Goal: Obtain resource: Obtain resource

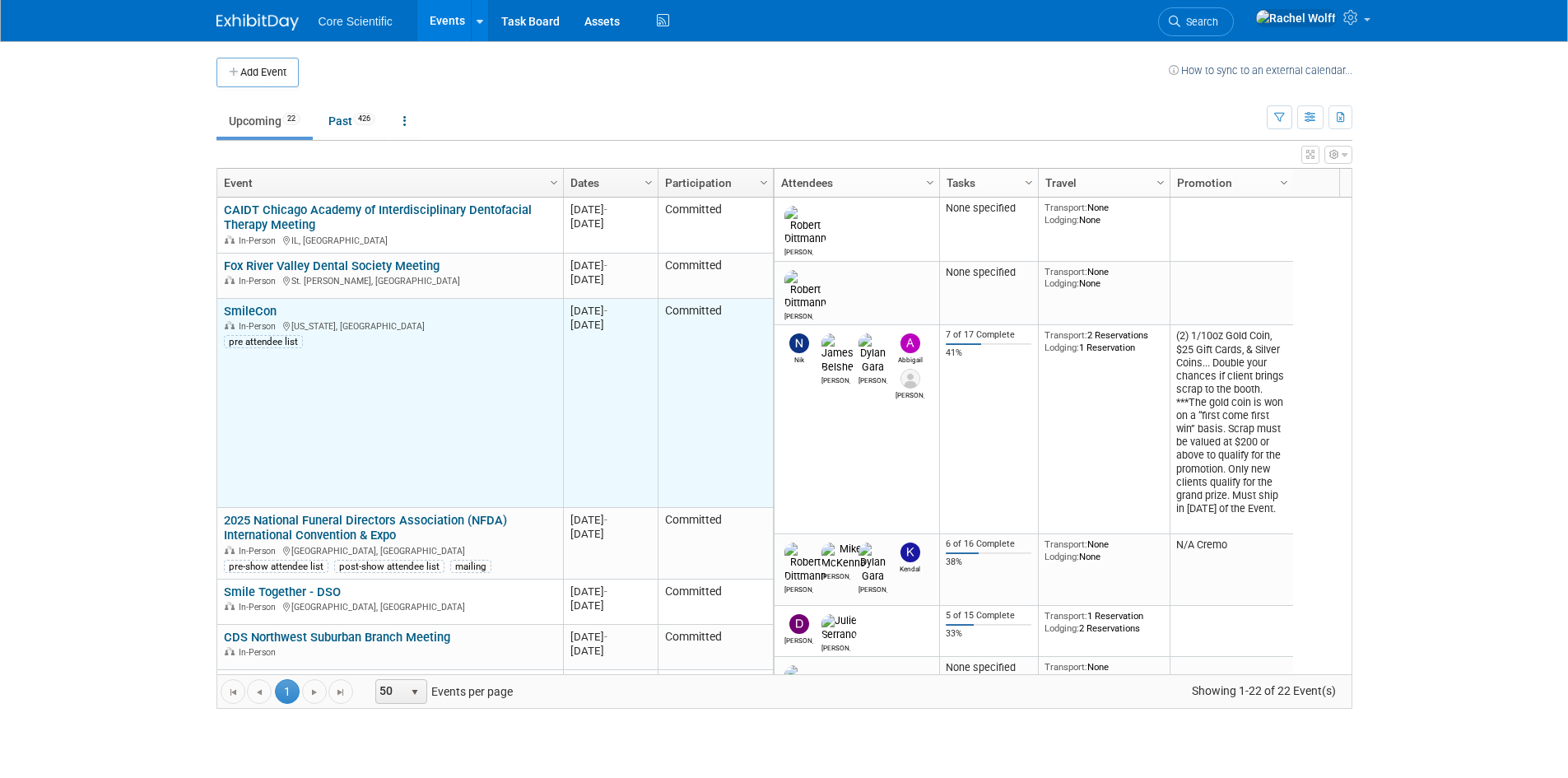
click at [276, 311] on link "SmileCon" at bounding box center [250, 311] width 53 height 15
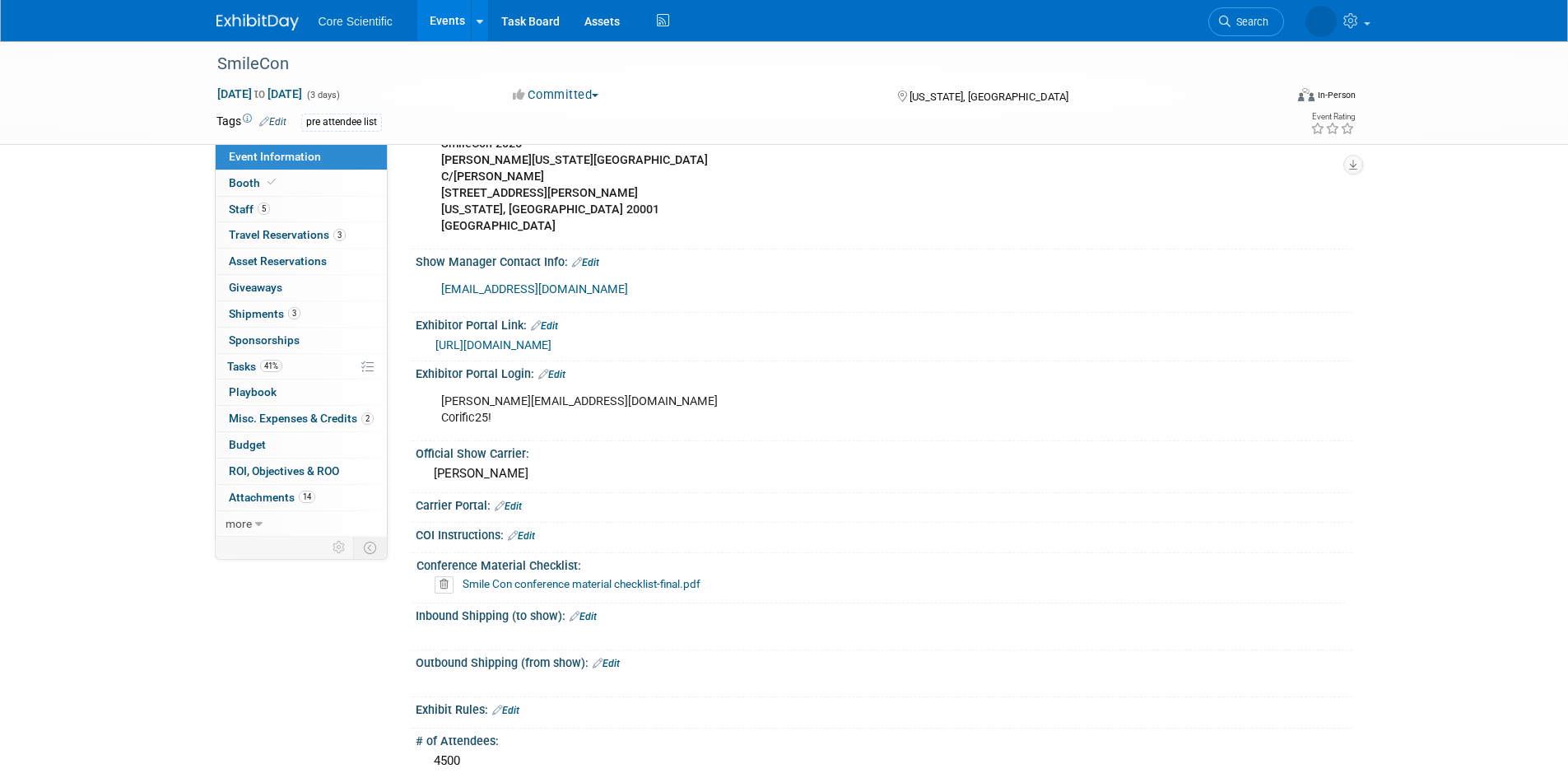
scroll to position [1318, 0]
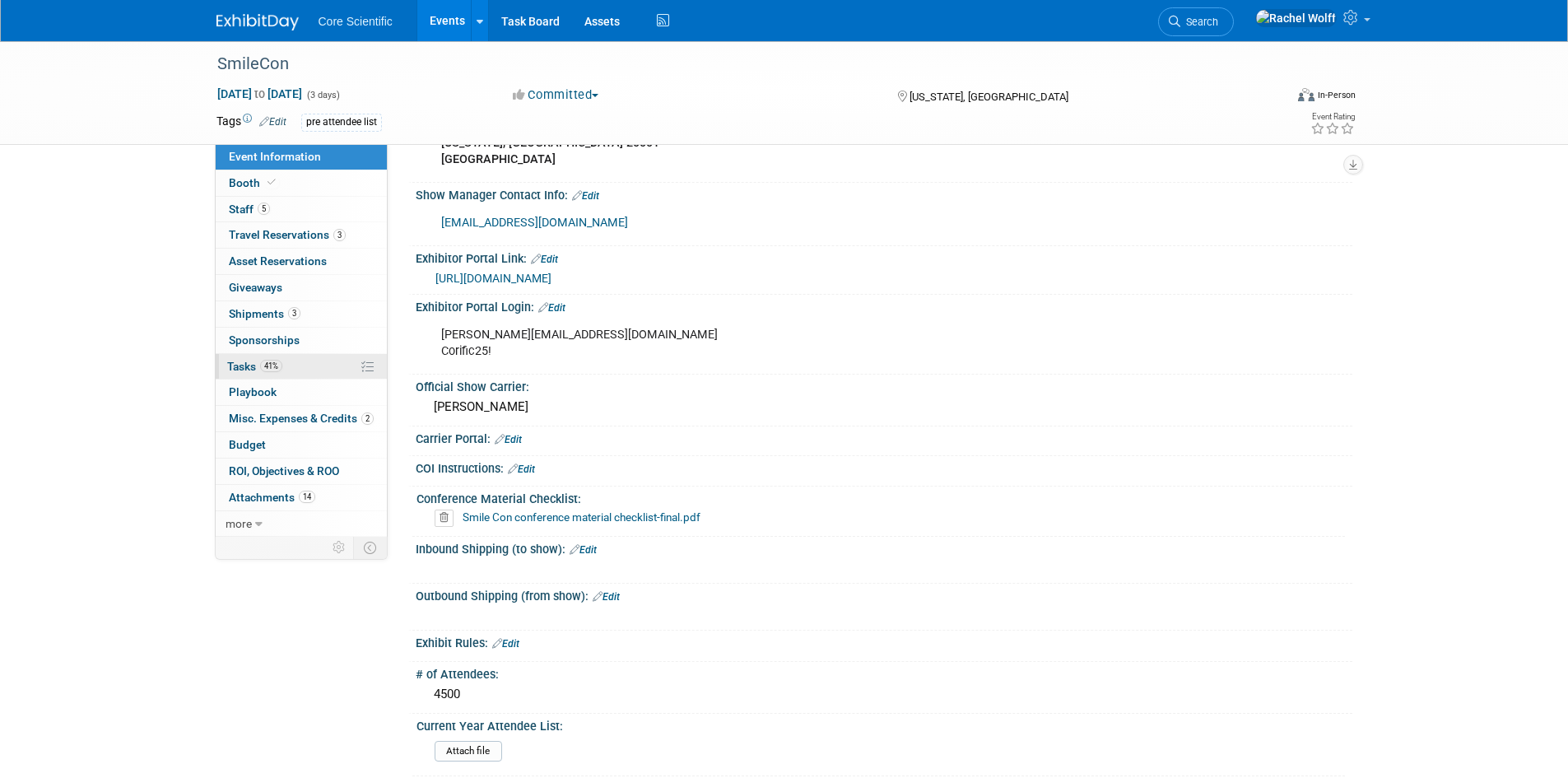
click at [320, 368] on link "41% Tasks 41%" at bounding box center [301, 367] width 171 height 26
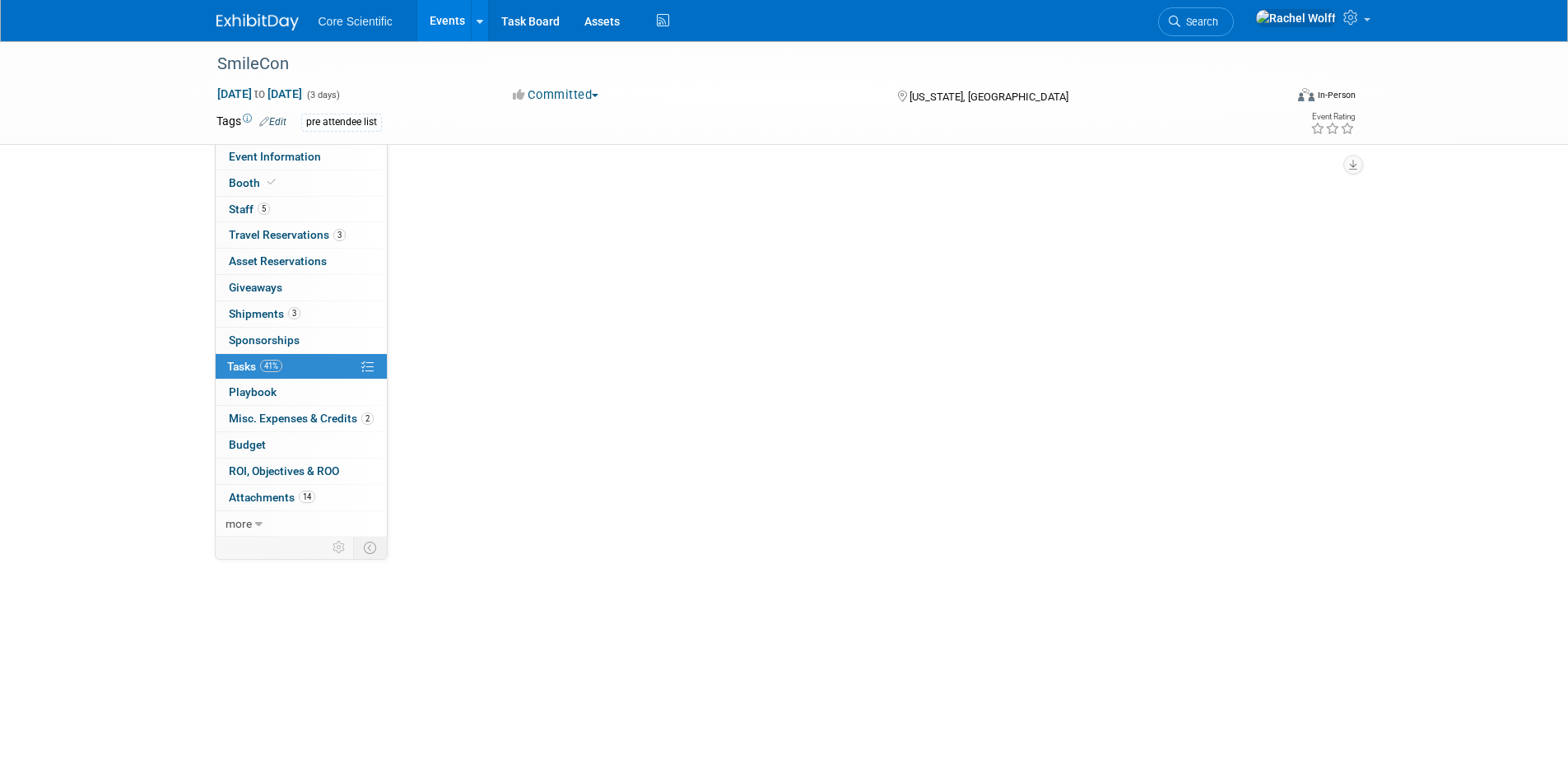
scroll to position [0, 0]
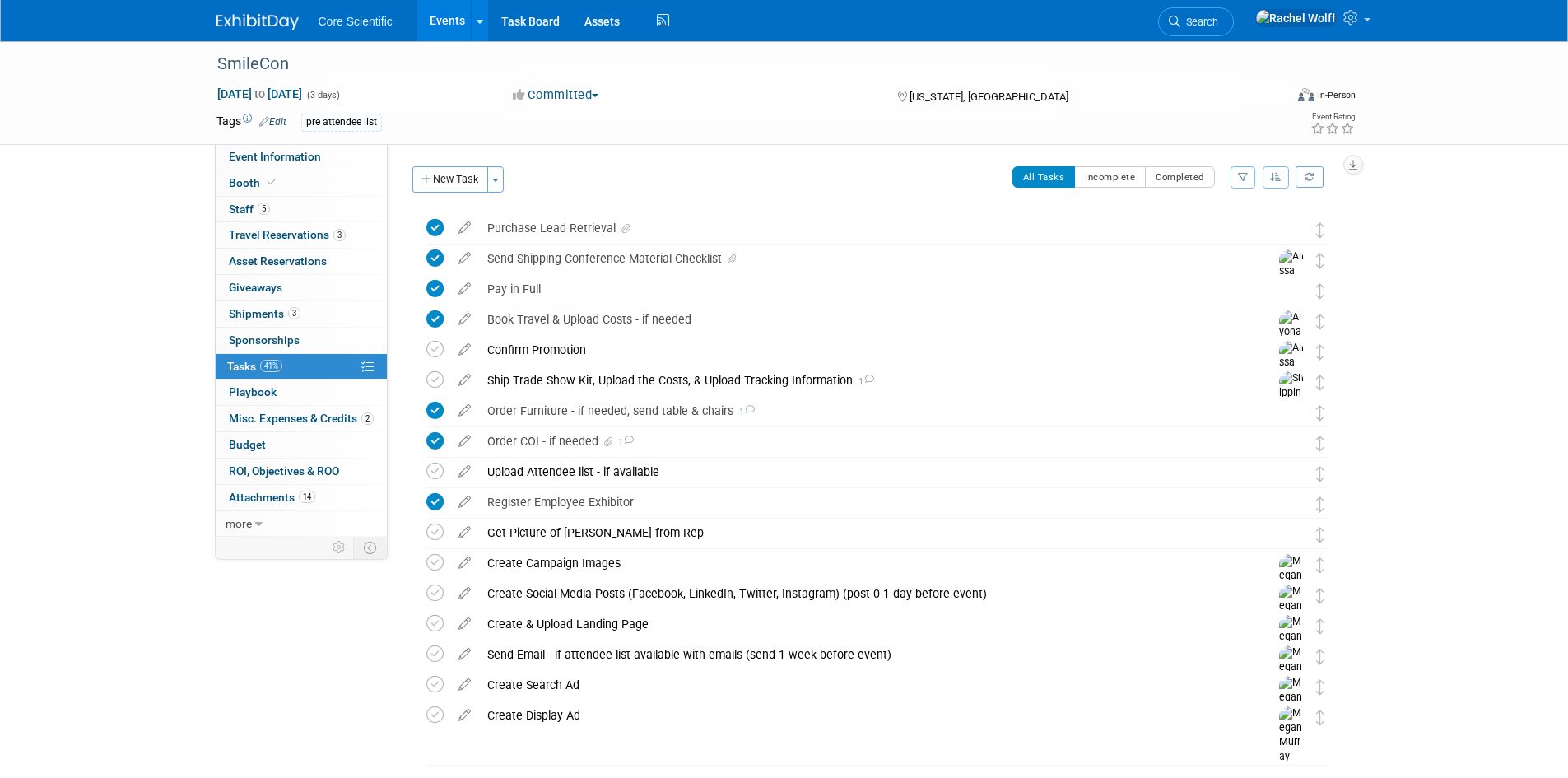
click at [320, 368] on link "41% Tasks 41%" at bounding box center [301, 367] width 171 height 26
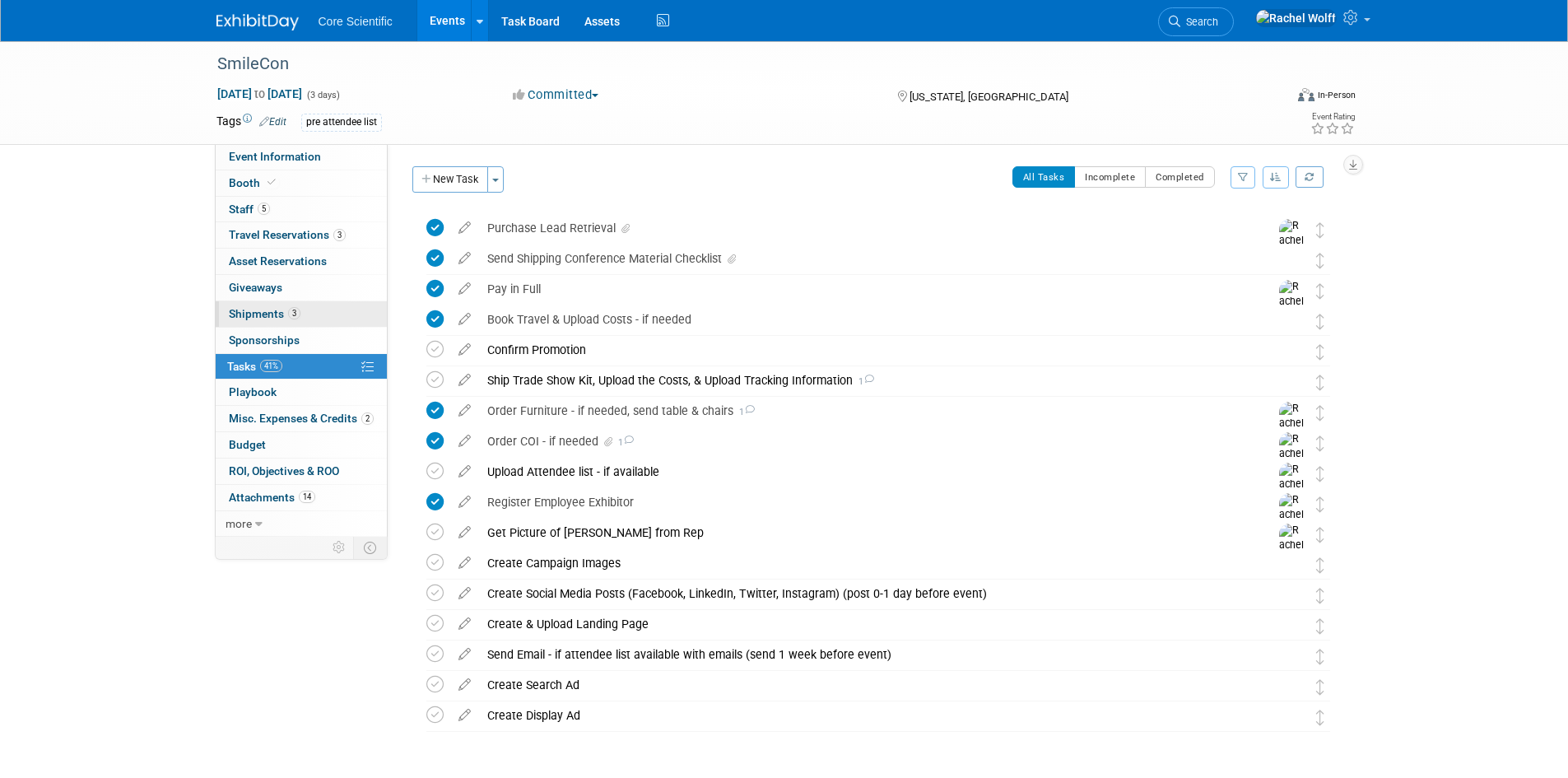
click at [324, 314] on link "3 Shipments 3" at bounding box center [301, 314] width 171 height 26
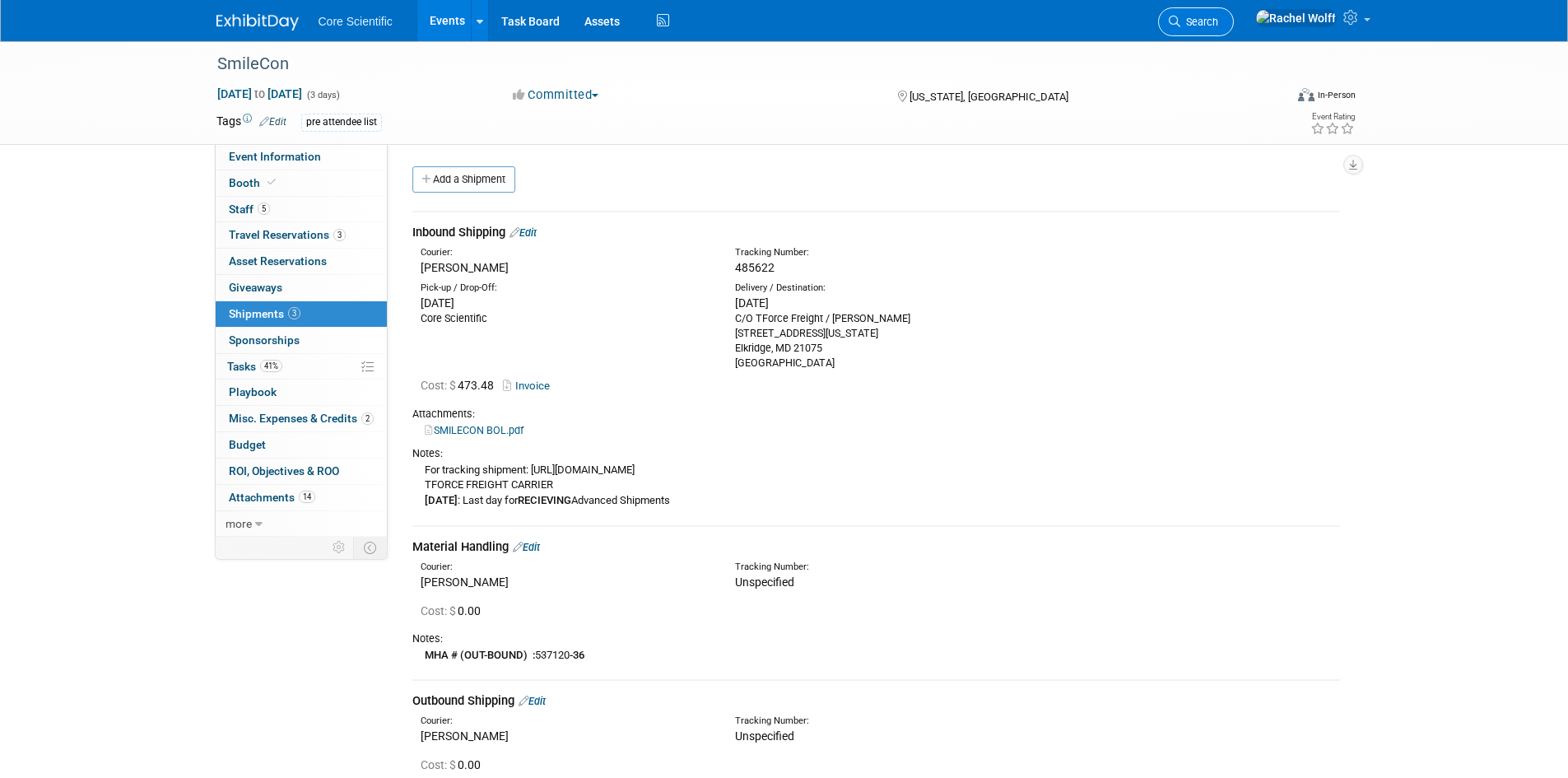
click at [1218, 24] on span "Search" at bounding box center [1200, 22] width 38 height 12
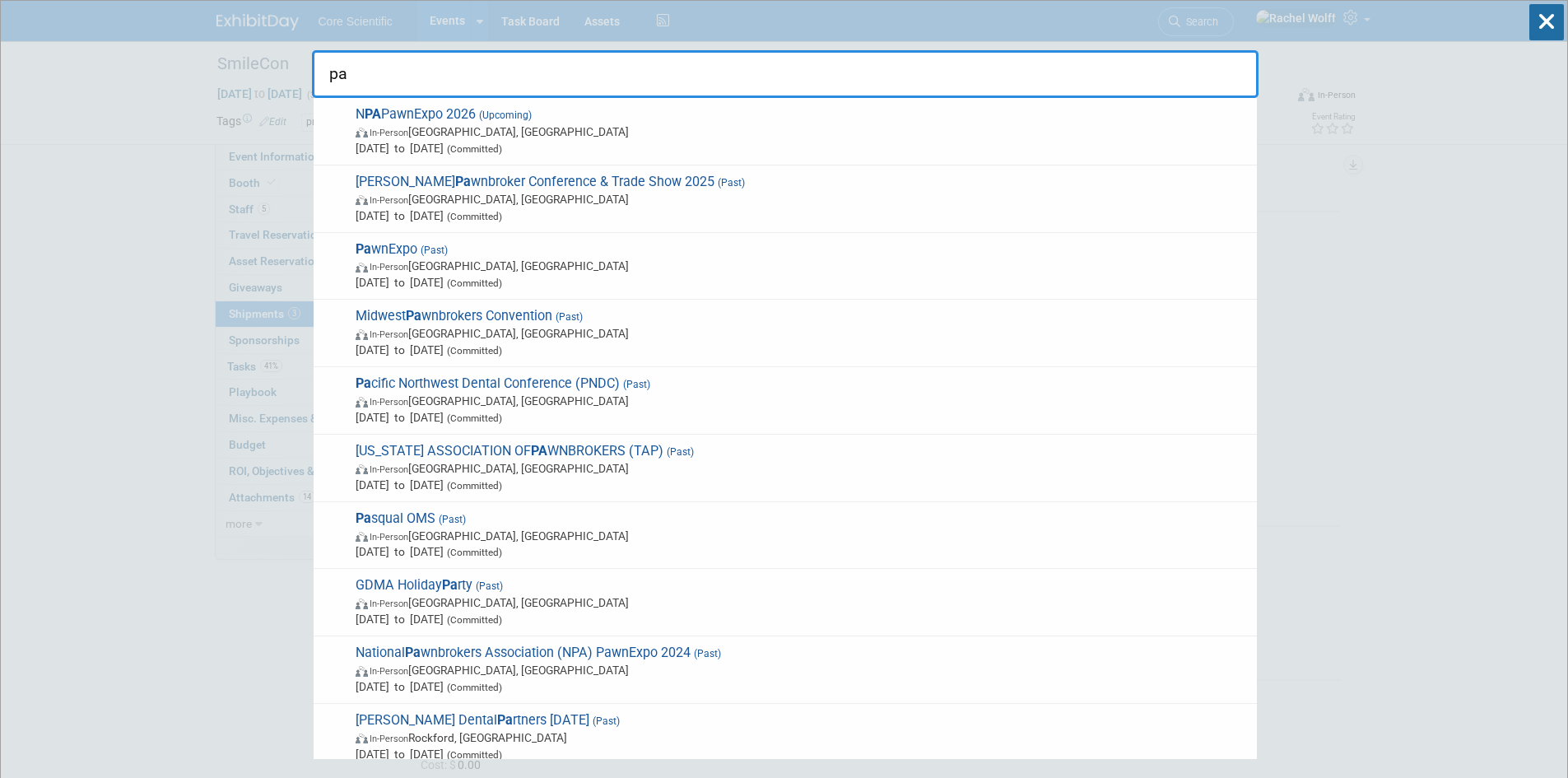
type input "p"
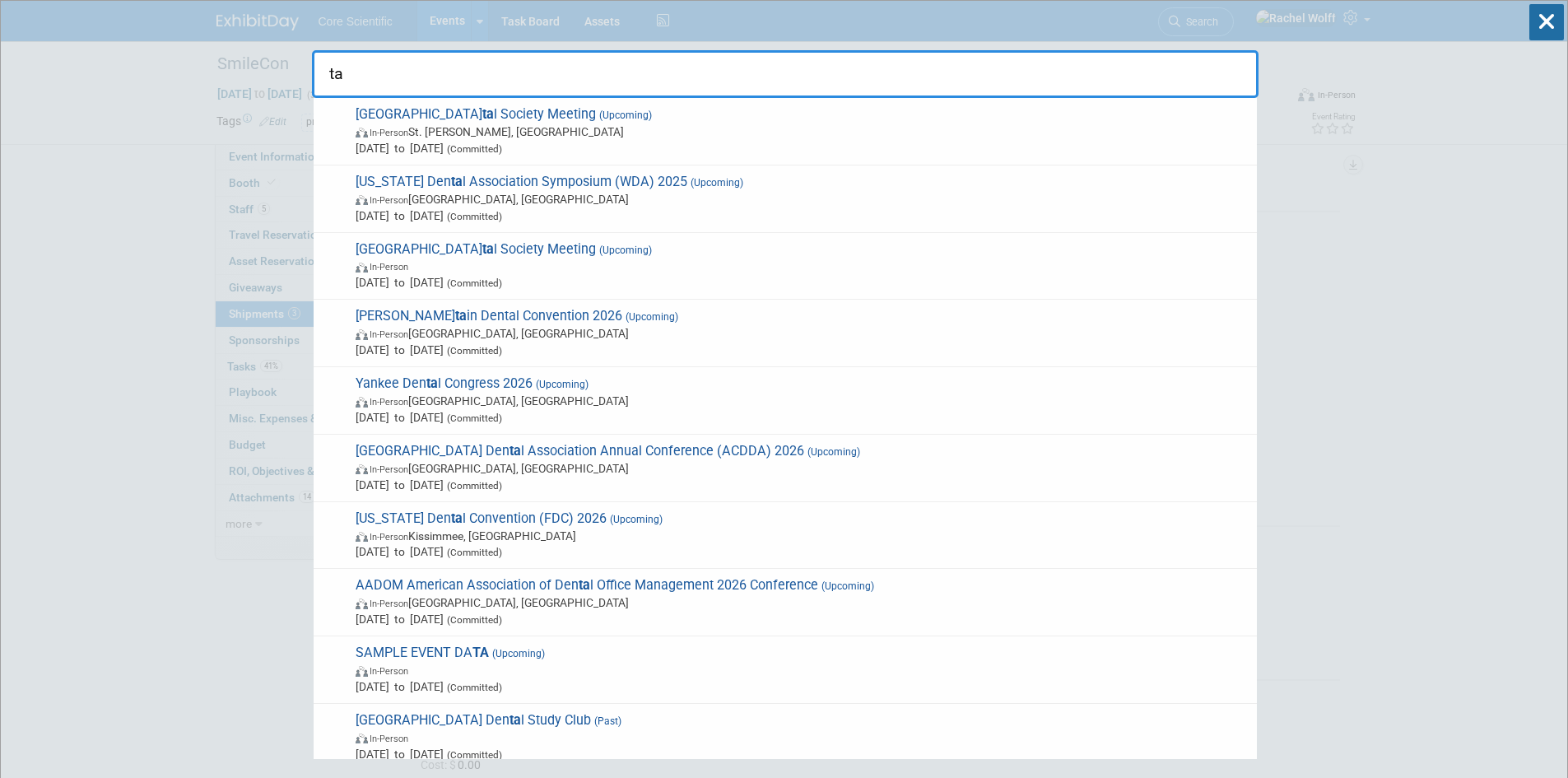
type input "t"
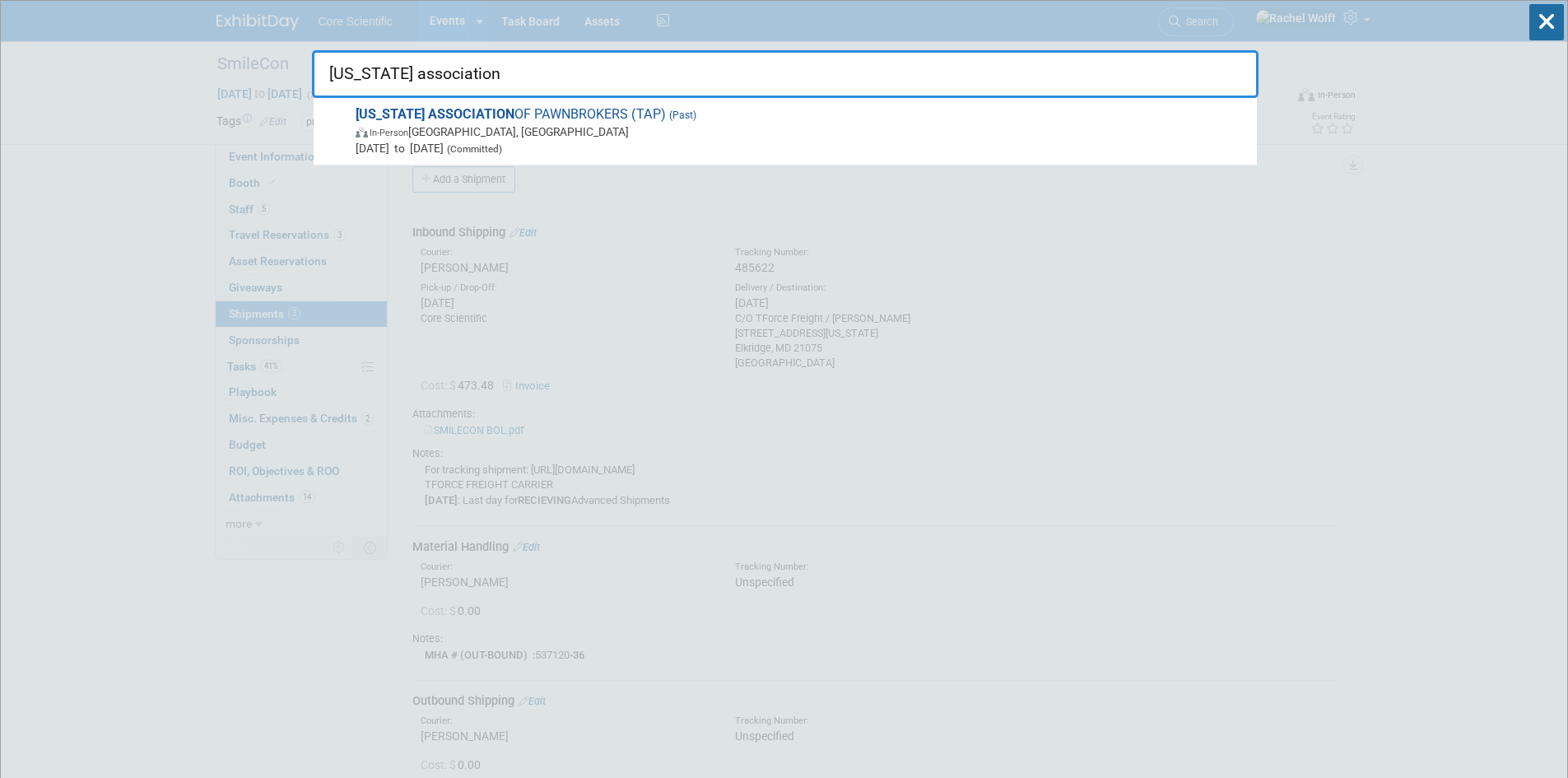
type input "texas association"
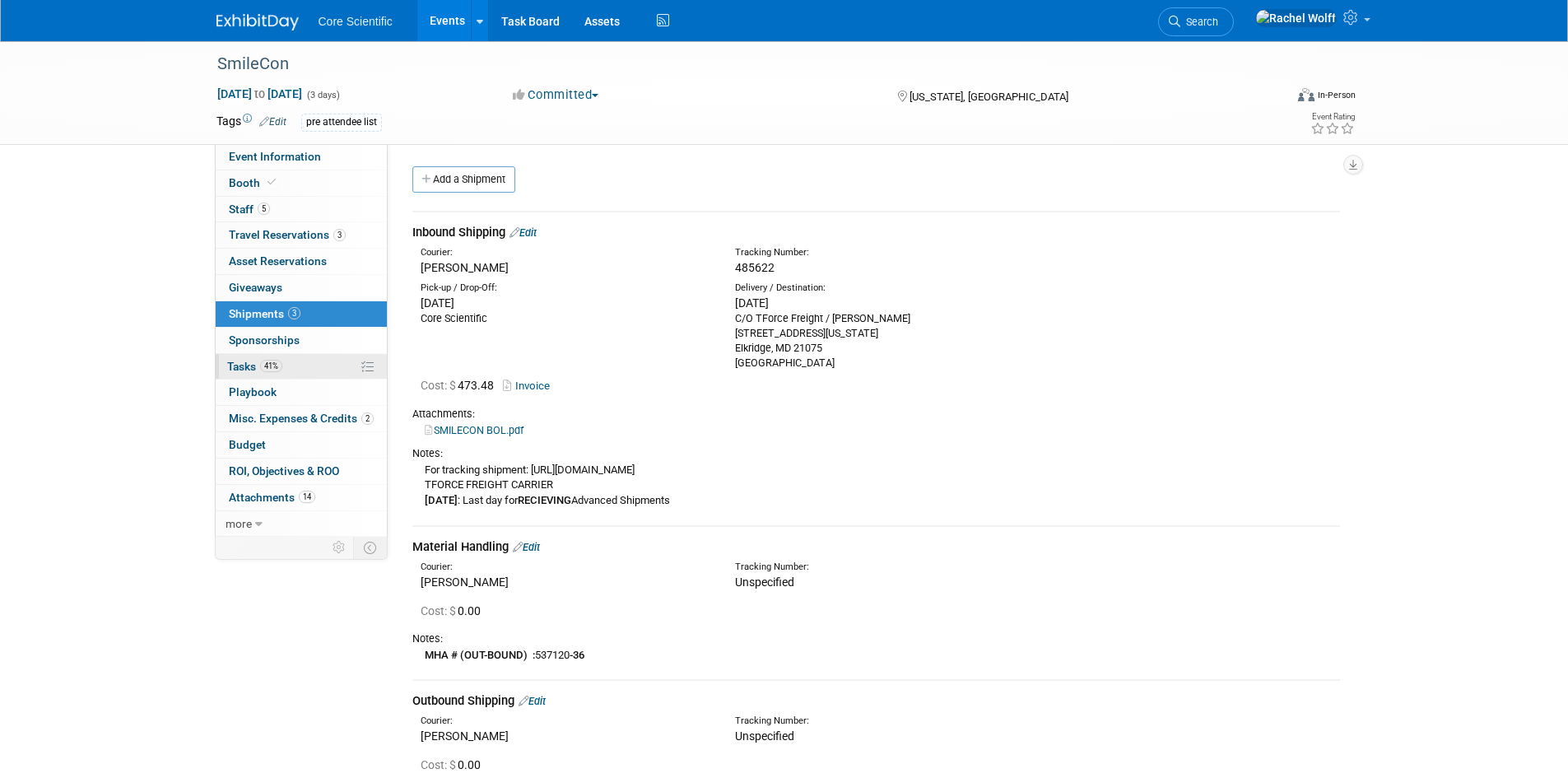
click at [254, 365] on span "Tasks 41%" at bounding box center [255, 366] width 55 height 13
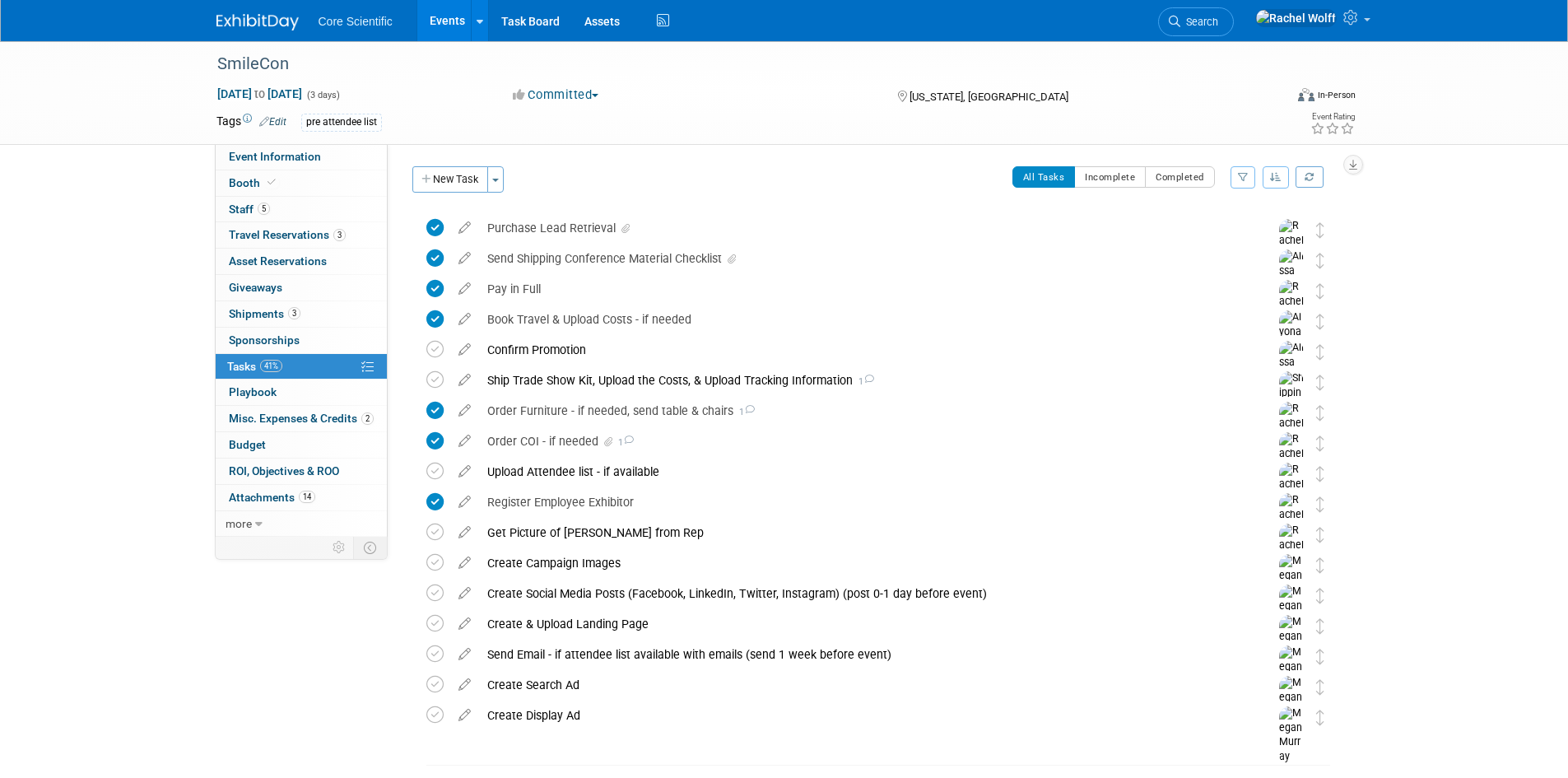
click at [227, 17] on img at bounding box center [257, 22] width 82 height 16
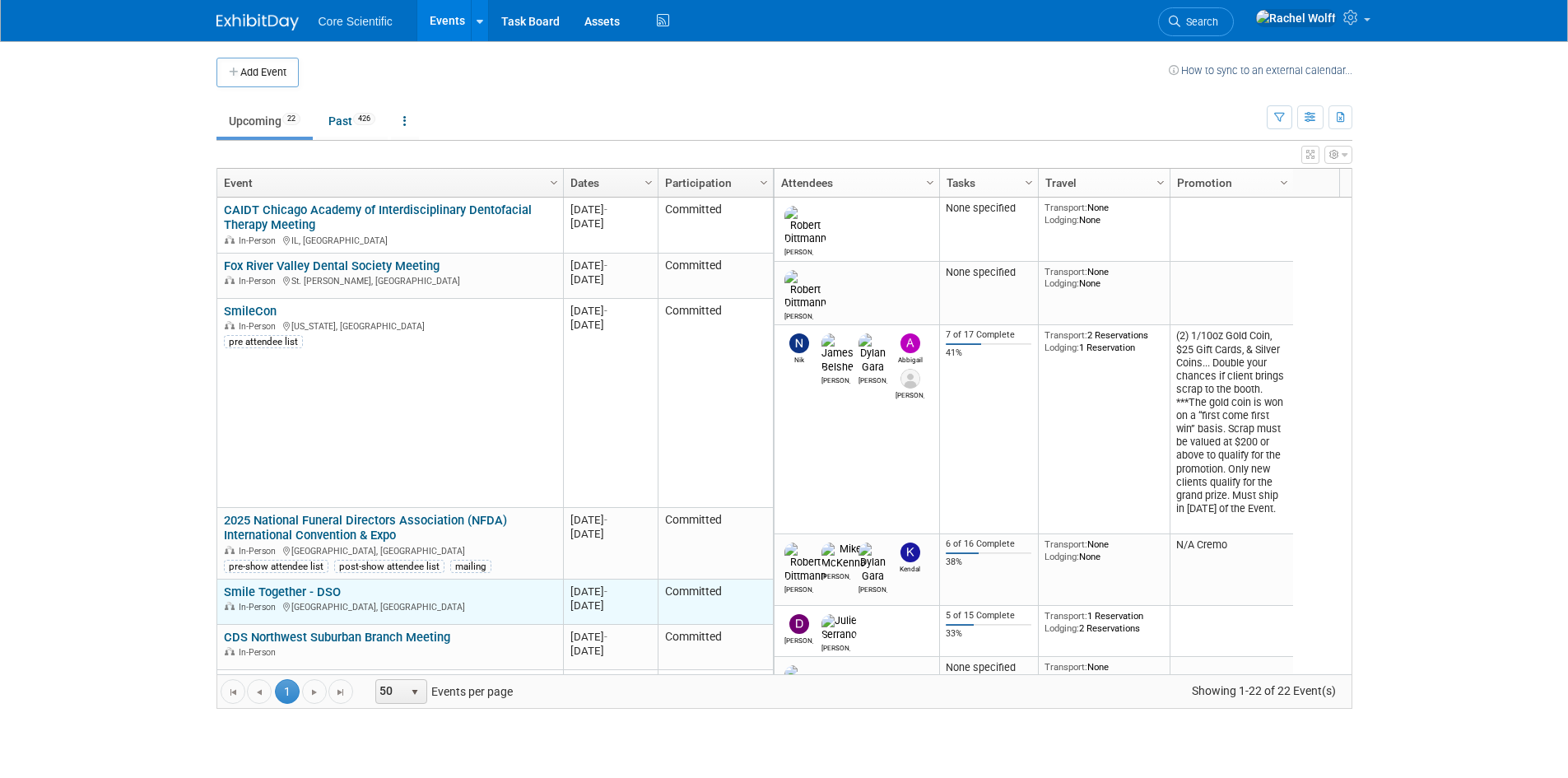
click at [297, 601] on div "In-Person [GEOGRAPHIC_DATA], [GEOGRAPHIC_DATA]" at bounding box center [390, 607] width 332 height 14
click at [298, 595] on link "Smile Together - DSO" at bounding box center [282, 592] width 117 height 15
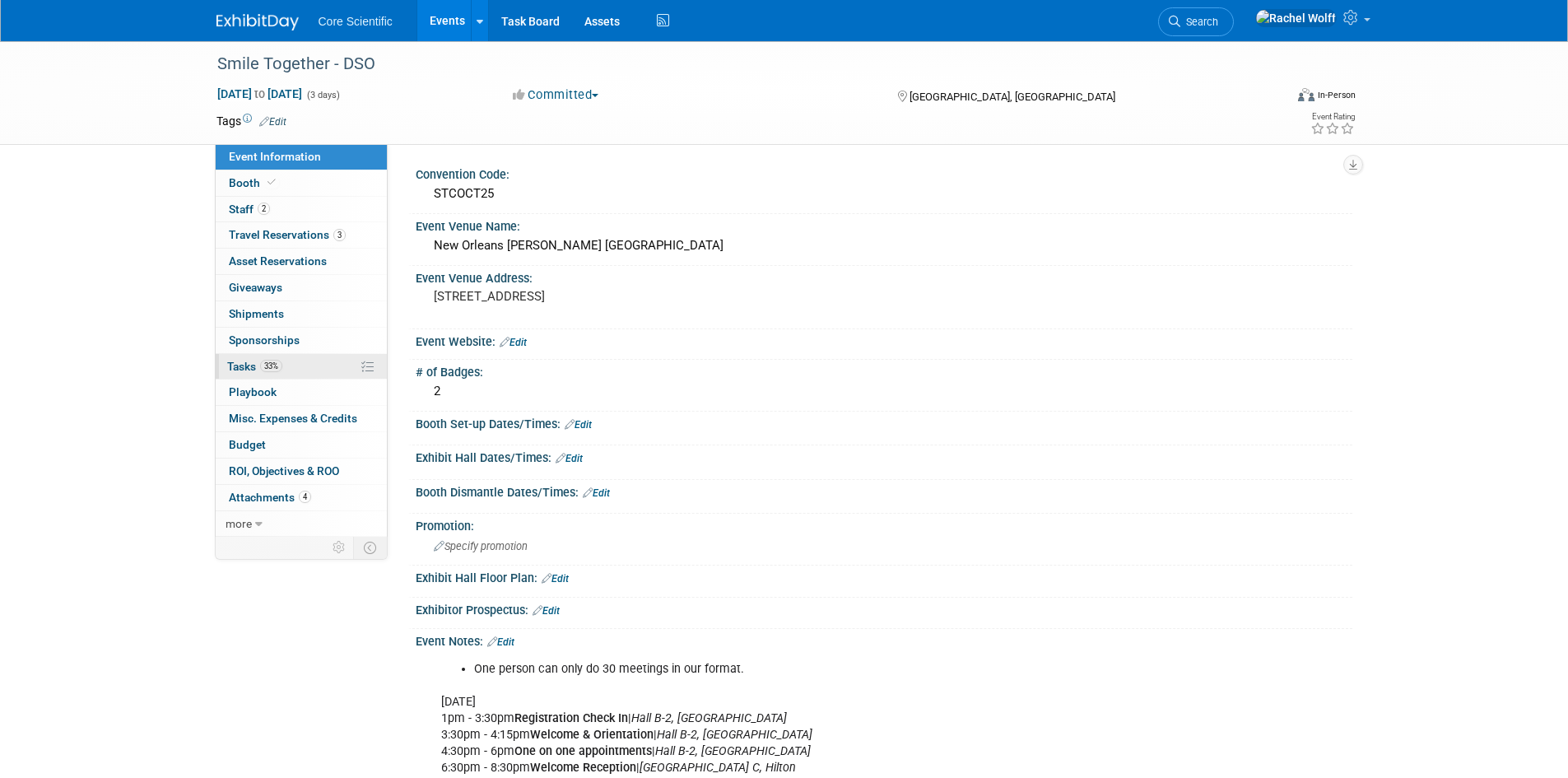
click at [264, 364] on span "33%" at bounding box center [272, 366] width 22 height 12
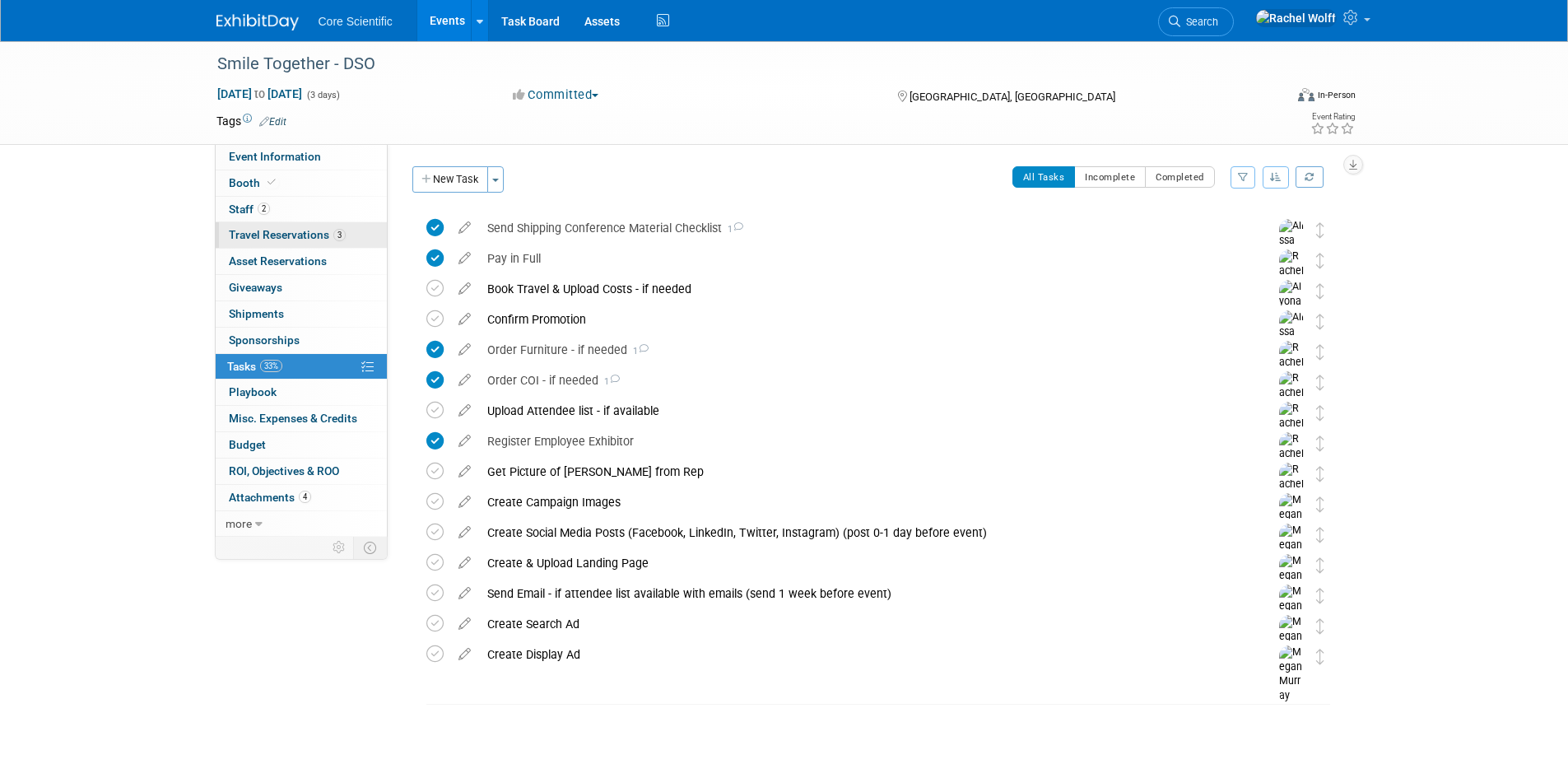
click at [295, 232] on span "Travel Reservations 3" at bounding box center [287, 235] width 117 height 13
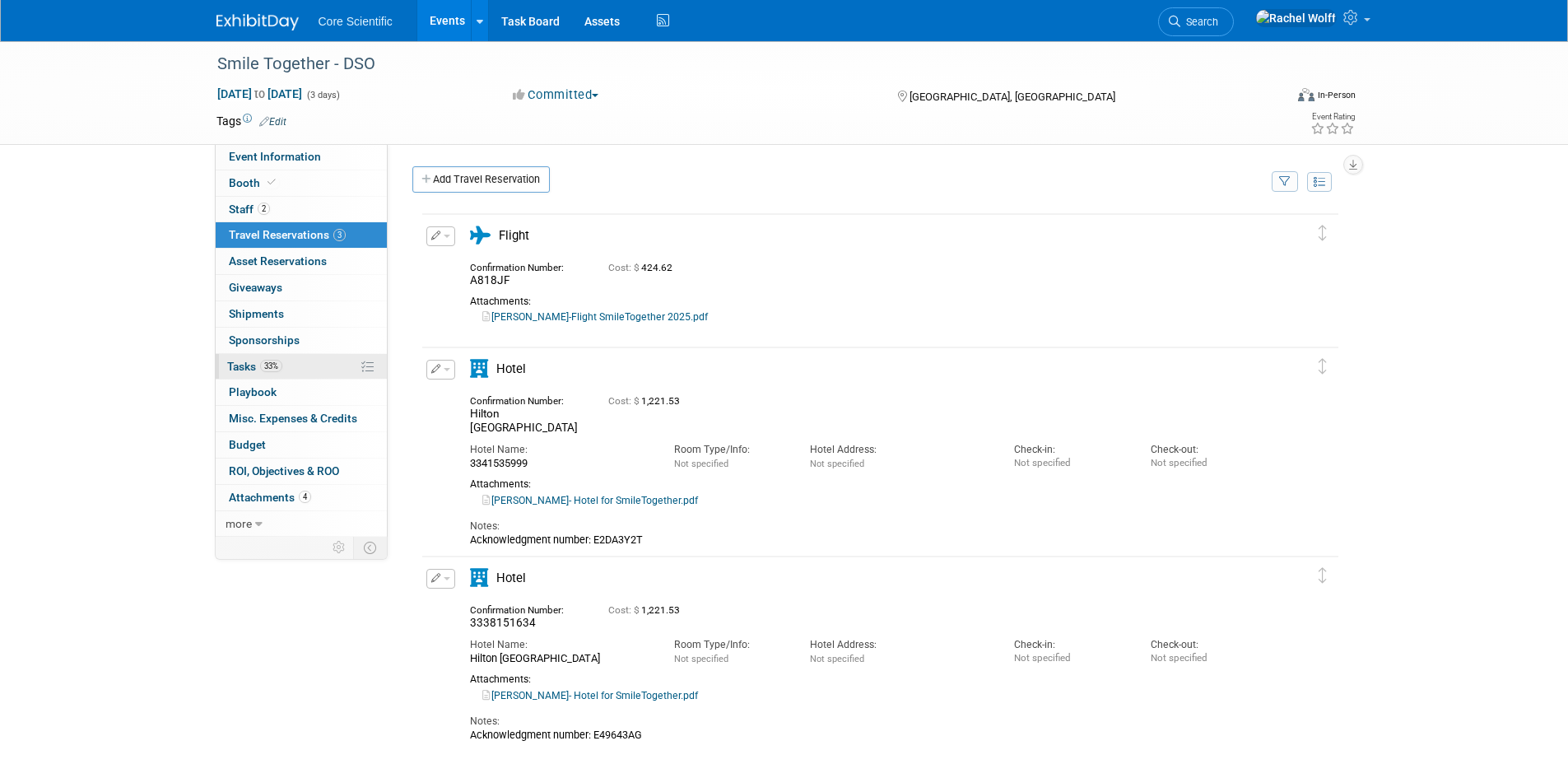
click at [288, 359] on link "33% Tasks 33%" at bounding box center [301, 367] width 171 height 26
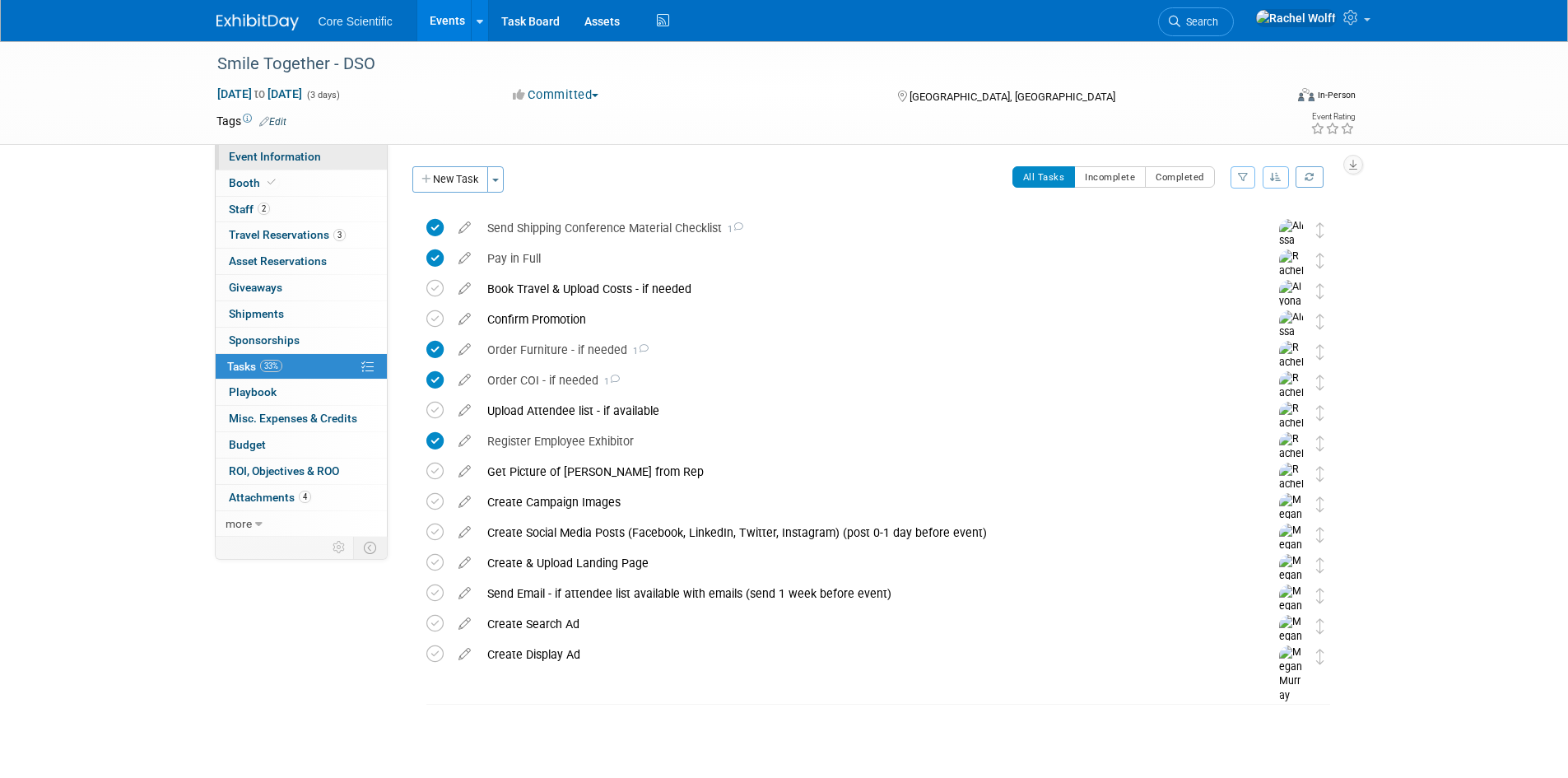
click at [264, 152] on span "Event Information" at bounding box center [275, 156] width 93 height 13
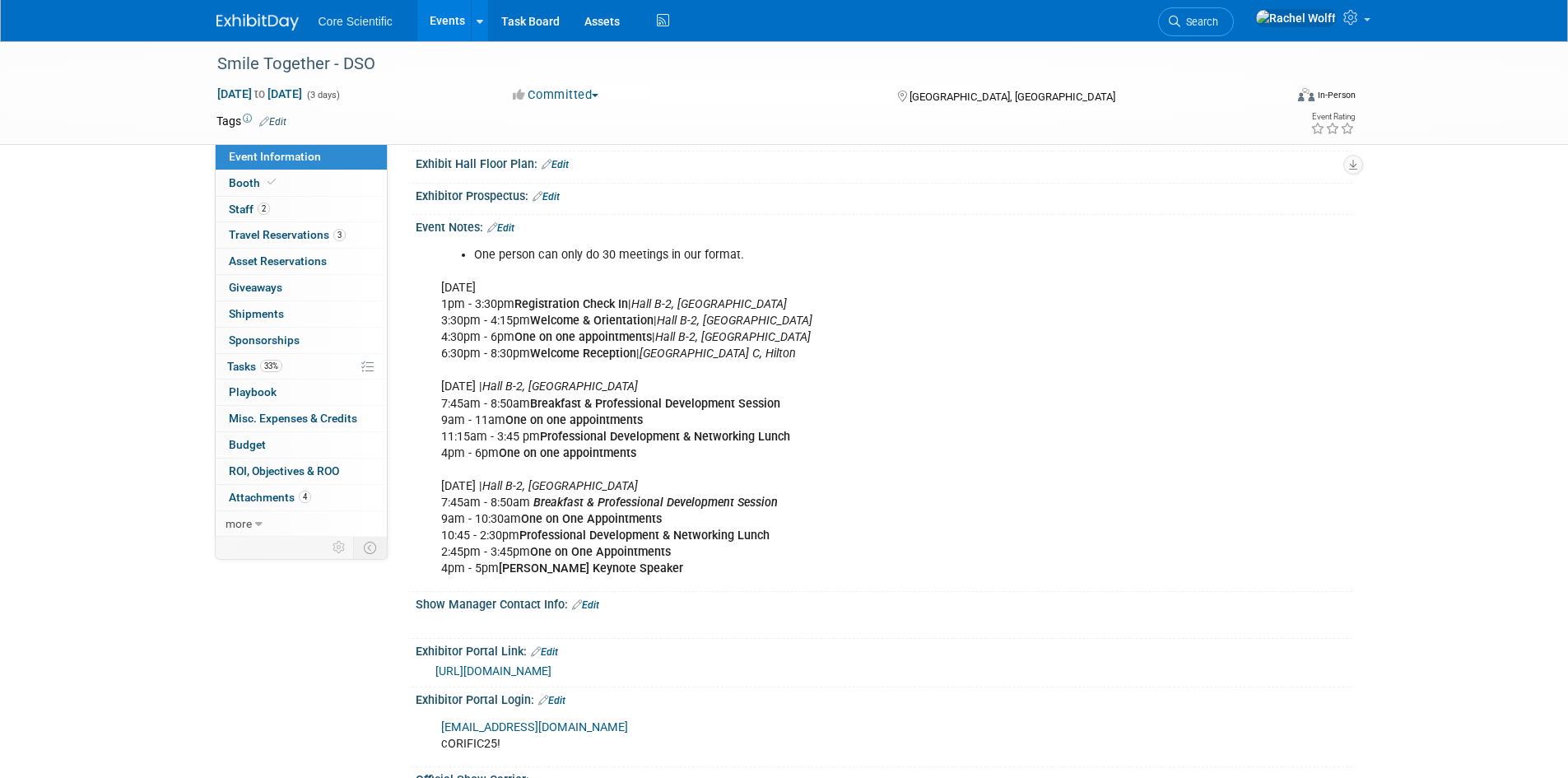
scroll to position [494, 0]
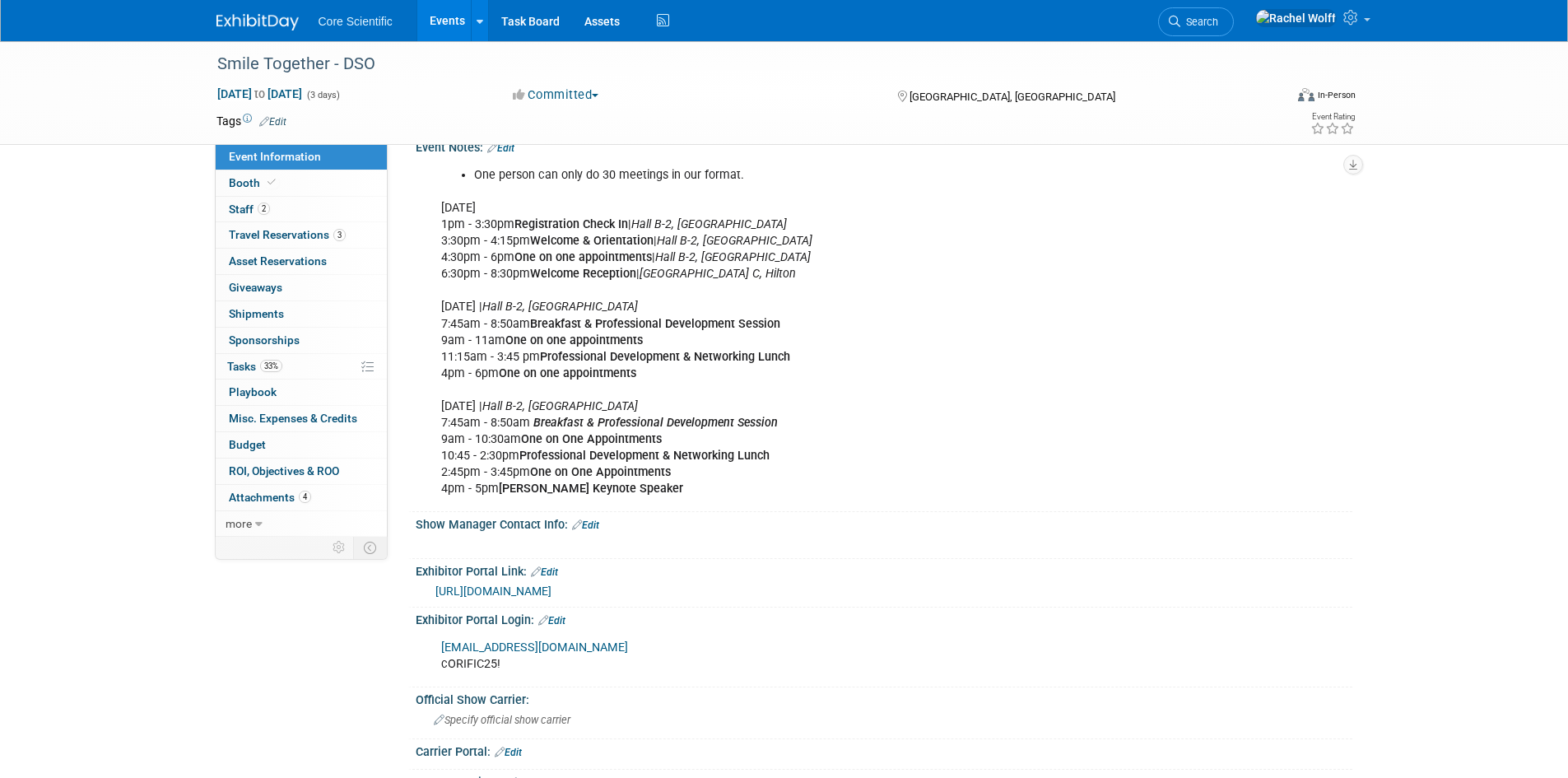
click at [552, 594] on link "https://matchmaking.grip.events/smiletogether/event-login" at bounding box center [493, 591] width 116 height 13
drag, startPoint x: 509, startPoint y: 663, endPoint x: 413, endPoint y: 666, distance: 96.0
click at [413, 666] on div "Exhibitor Portal Login: Edit rwolff@core-scientific.com cORIFIC25! X" at bounding box center [880, 647] width 944 height 80
click at [535, 681] on div "rwolff@core-scientific.com cORIFIC25! X" at bounding box center [884, 655] width 937 height 55
drag, startPoint x: 519, startPoint y: 668, endPoint x: 431, endPoint y: 663, distance: 88.1
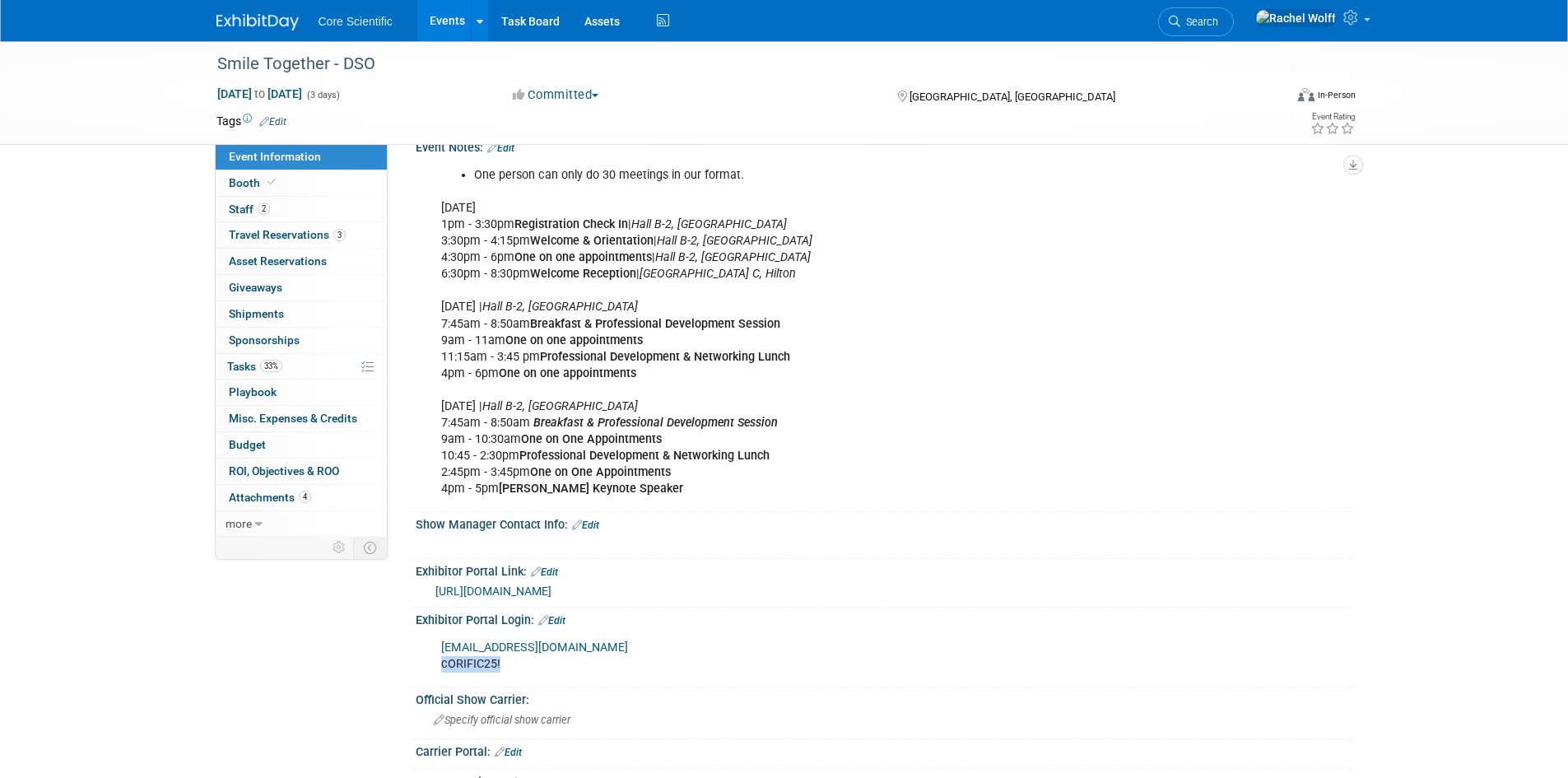
click at [431, 663] on div "rwolff@core-scientific.com cORIFIC25!" at bounding box center [800, 656] width 741 height 49
copy div "cORIFIC25!"
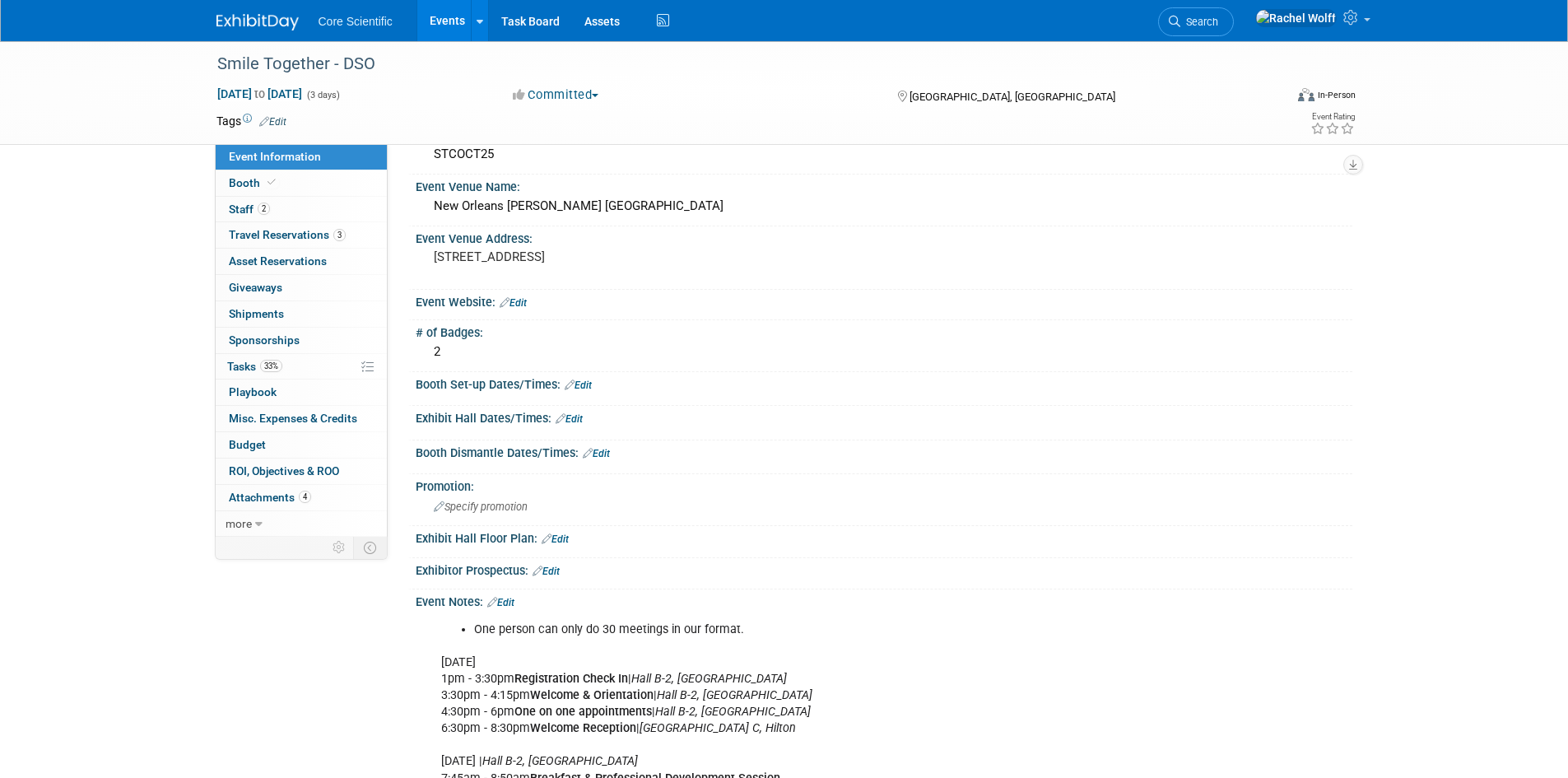
scroll to position [0, 0]
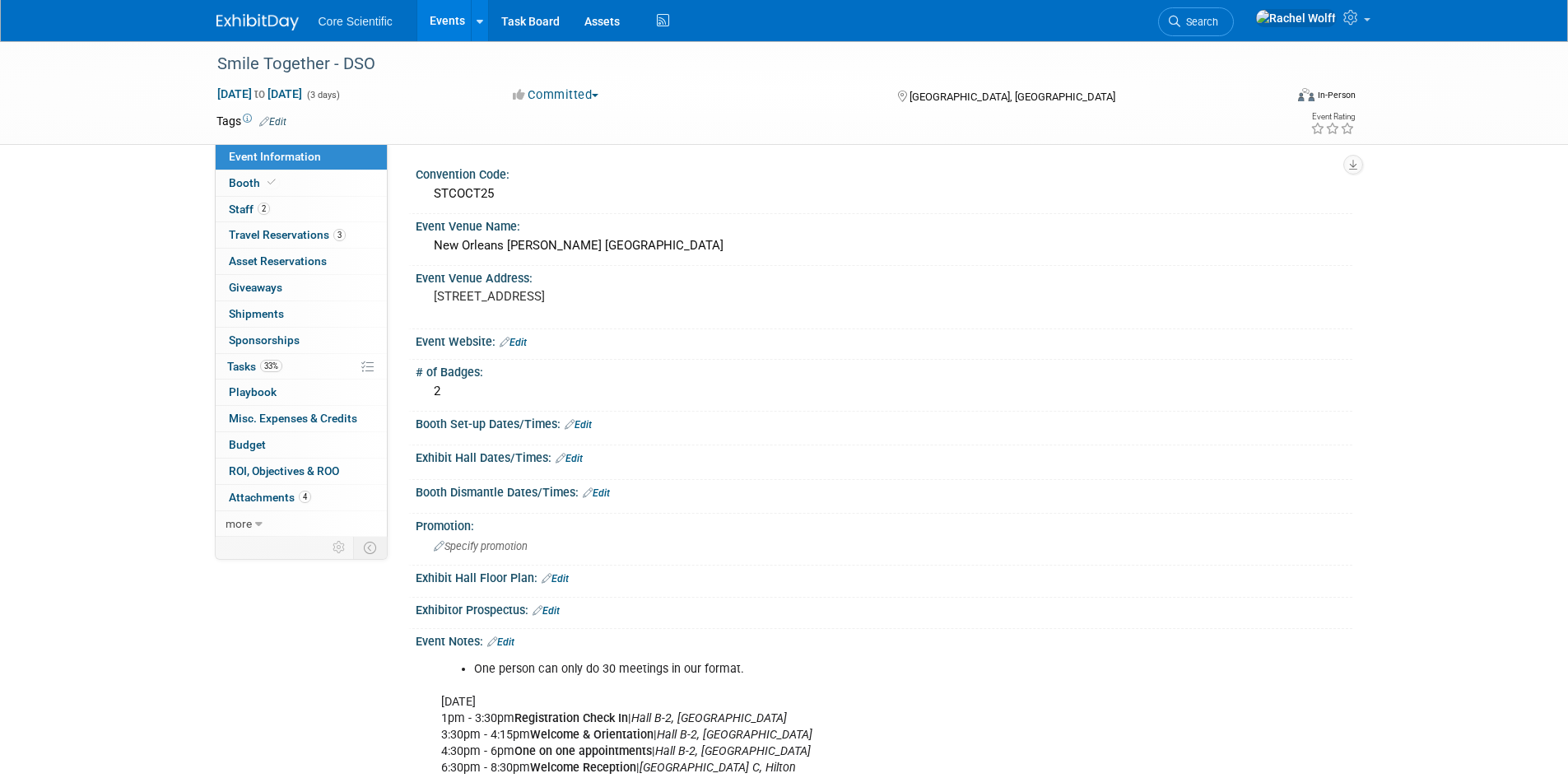
click at [229, 15] on img at bounding box center [257, 22] width 82 height 16
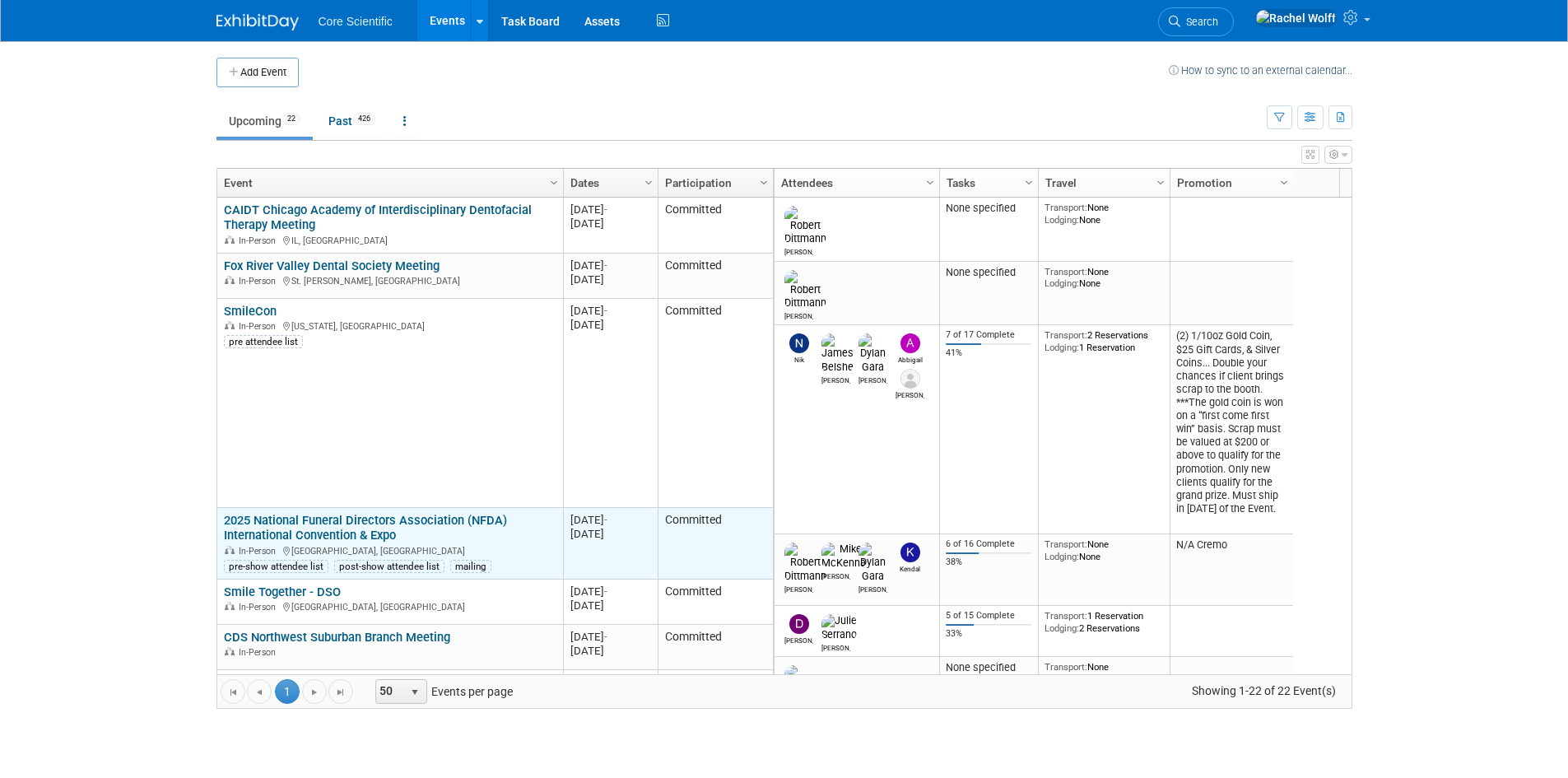
click at [272, 518] on link "2025 National Funeral Directors Association (NFDA) International Convention & E…" at bounding box center [365, 528] width 283 height 30
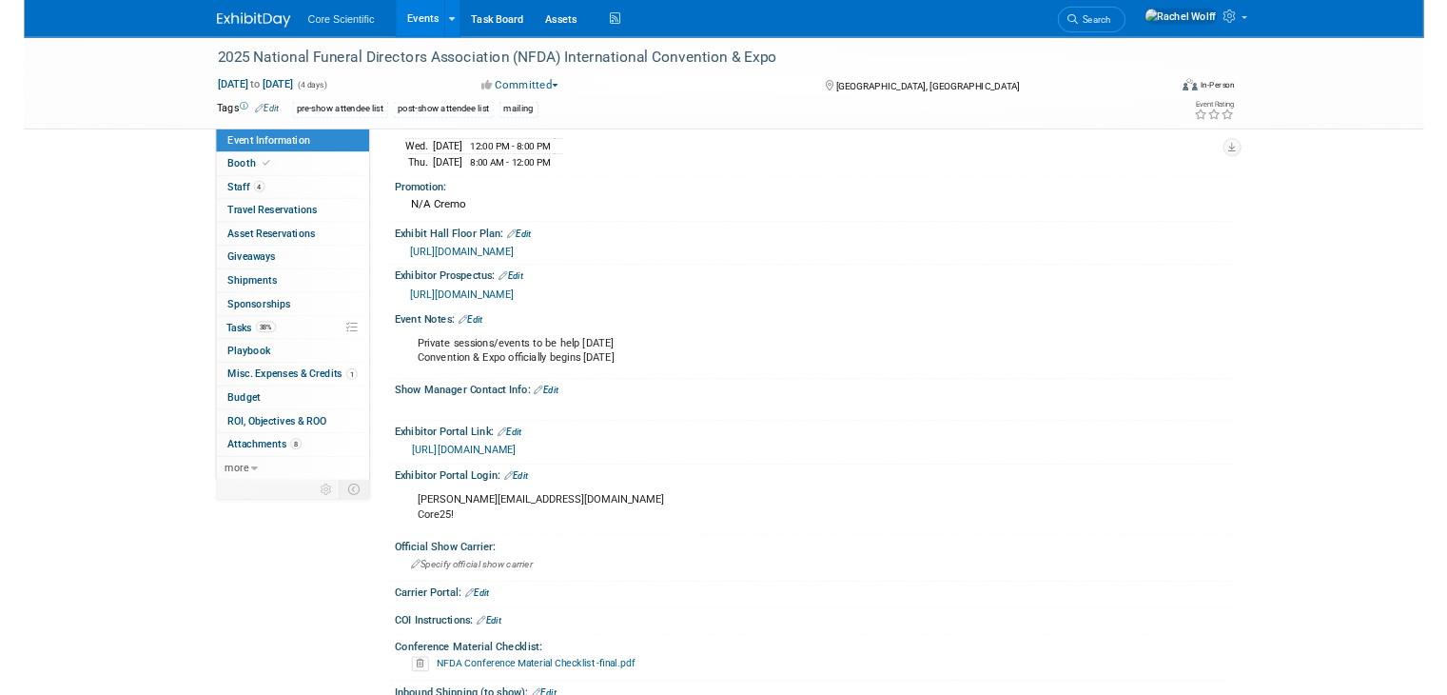
scroll to position [571, 0]
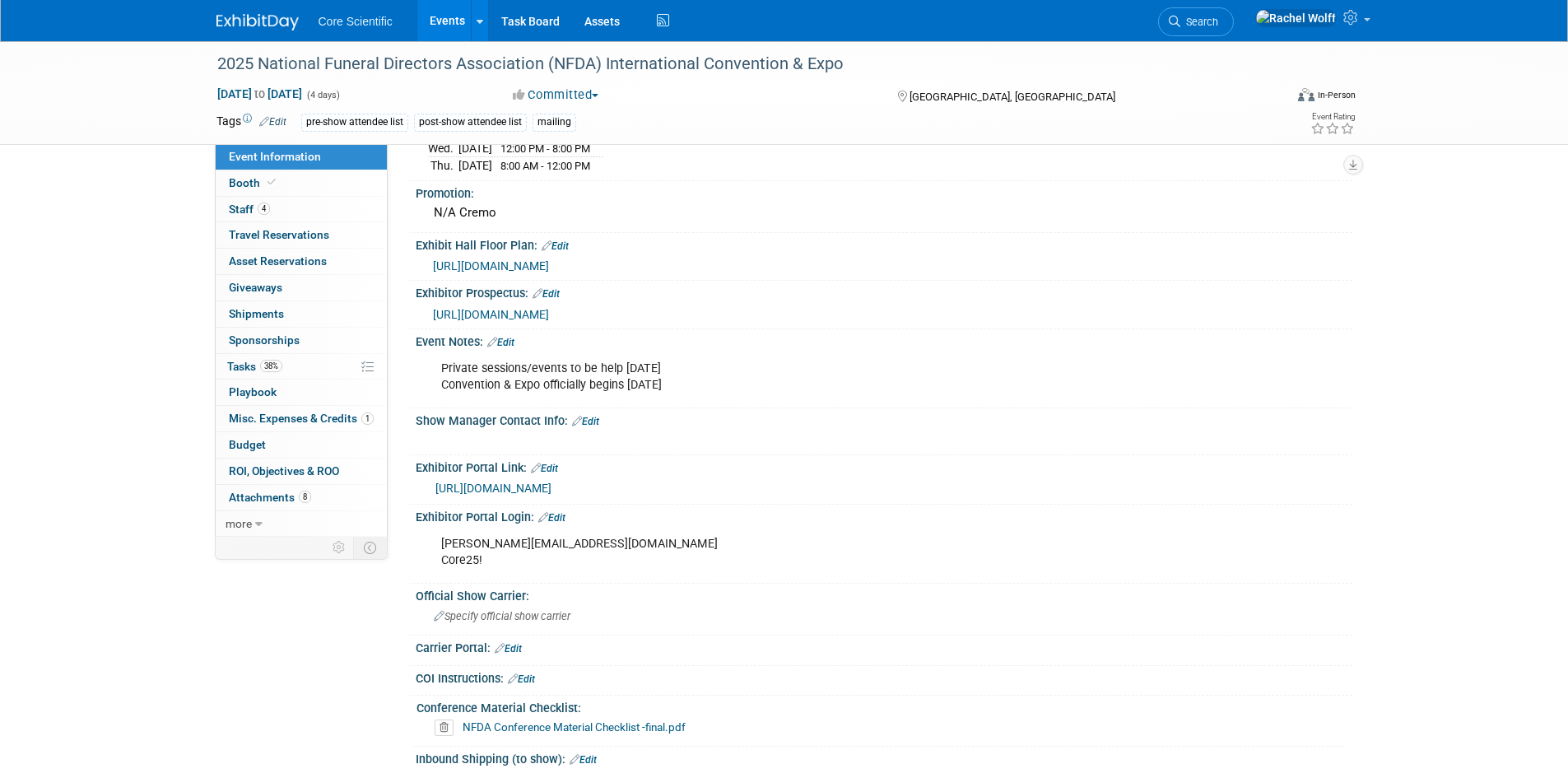
click at [552, 486] on link "[URL][DOMAIN_NAME]" at bounding box center [493, 488] width 116 height 13
drag, startPoint x: 485, startPoint y: 559, endPoint x: 441, endPoint y: 563, distance: 44.2
click at [441, 563] on div "[PERSON_NAME][EMAIL_ADDRESS][DOMAIN_NAME] Core25!" at bounding box center [800, 552] width 741 height 49
copy div "Core25!"
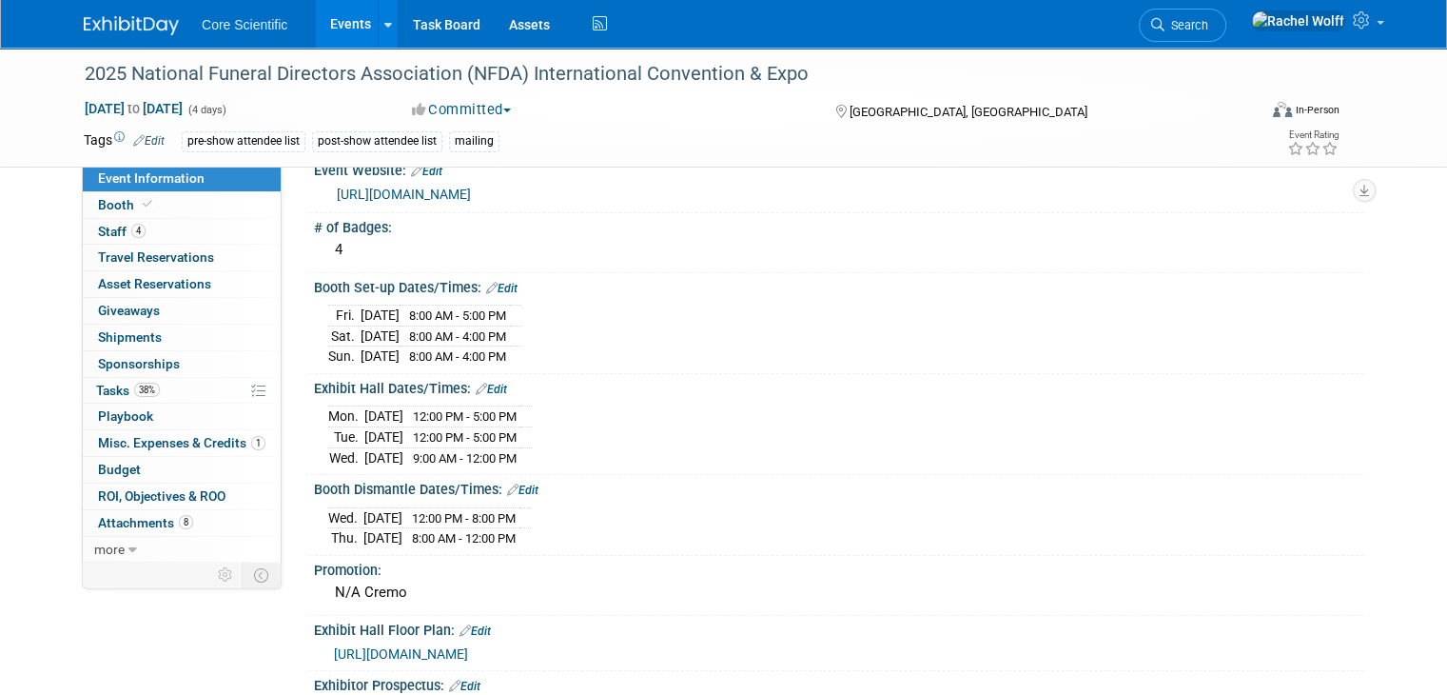
scroll to position [190, 0]
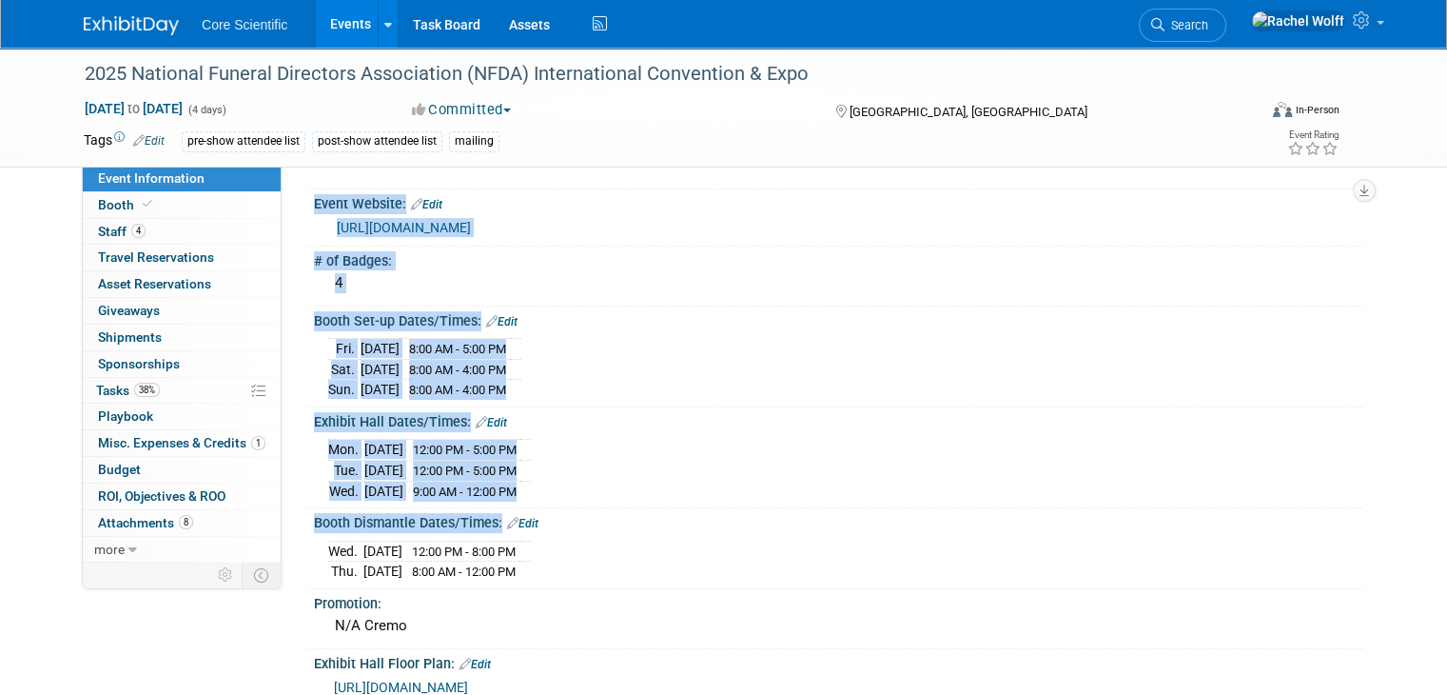
drag, startPoint x: 282, startPoint y: 310, endPoint x: 655, endPoint y: 557, distance: 447.1
click at [655, 370] on div "Convention Code: NFDAOCT25 Event Venue Name: [PERSON_NAME][GEOGRAPHIC_DATA] Eve…" at bounding box center [823, 172] width 1082 height 395
click at [657, 557] on div "[DATE] 12:00 PM - 8:00 PM [DATE] 8:00 AM - 12:00 PM" at bounding box center [838, 559] width 1021 height 46
drag, startPoint x: 297, startPoint y: 313, endPoint x: 570, endPoint y: 557, distance: 366.0
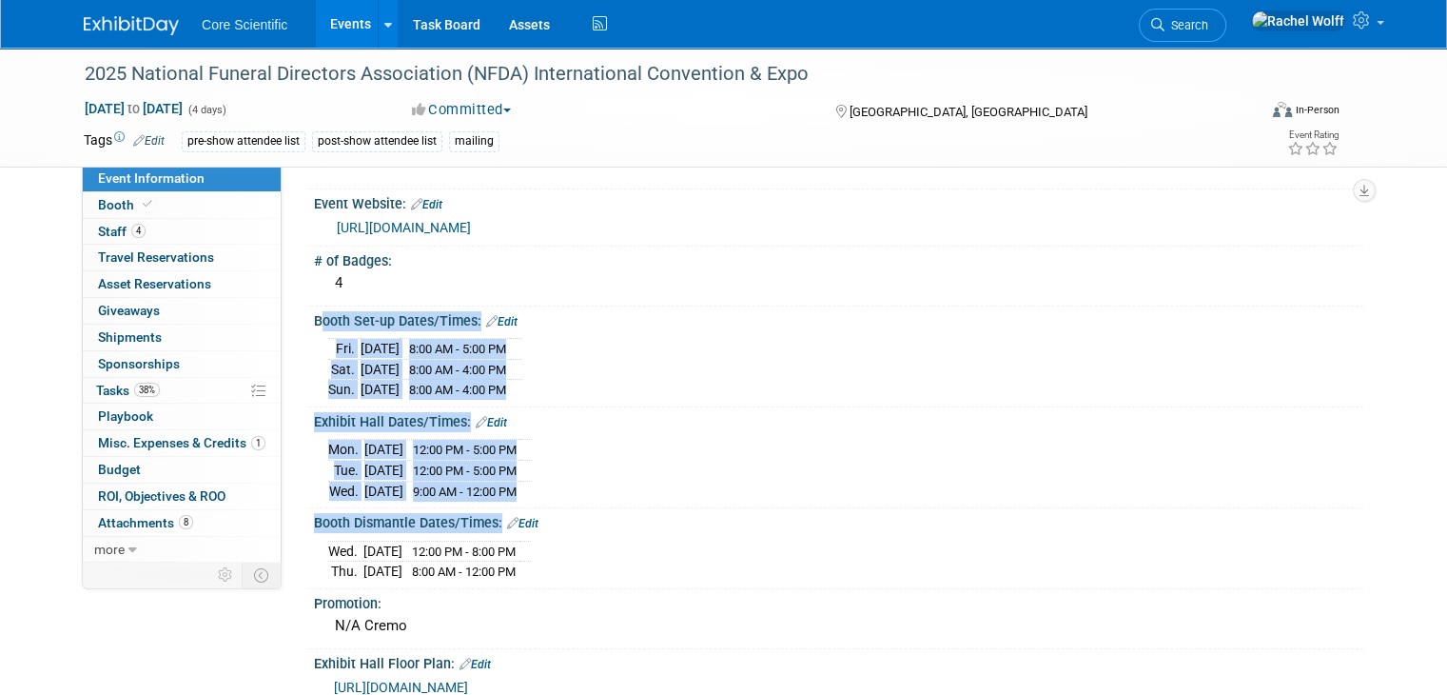
copy div "Booth Set-up Dates/Times: Edit Fri. Oct 24, 2025 8:00 AM - 5:00 PM Sat. Oct 25,…"
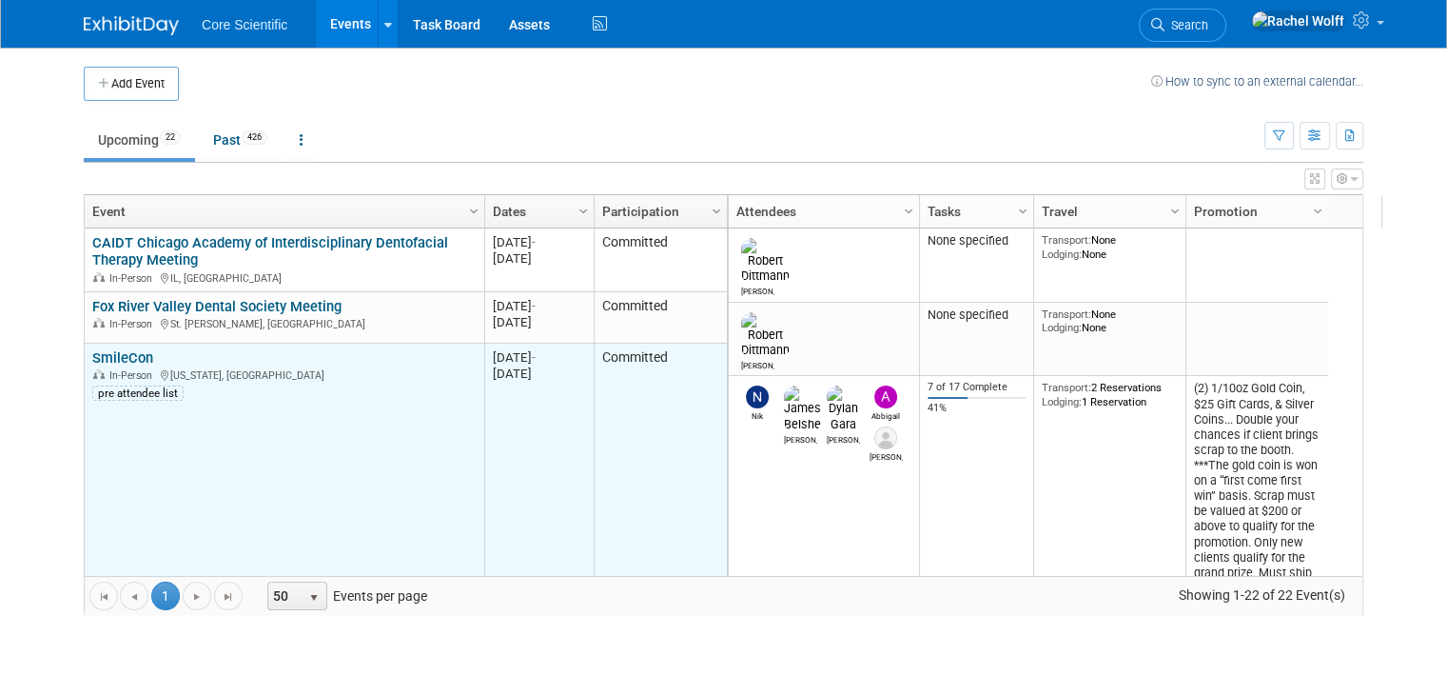
click at [109, 363] on link "SmileCon" at bounding box center [122, 357] width 61 height 17
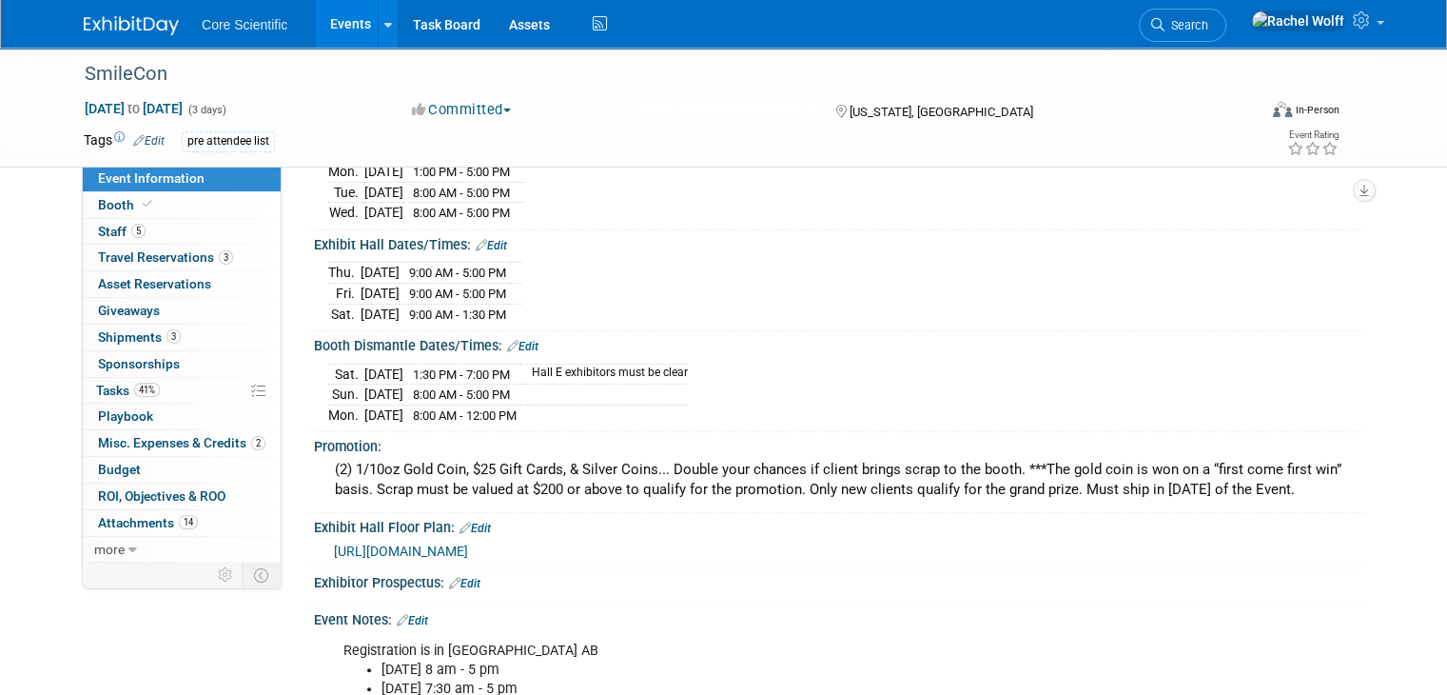
scroll to position [285, 0]
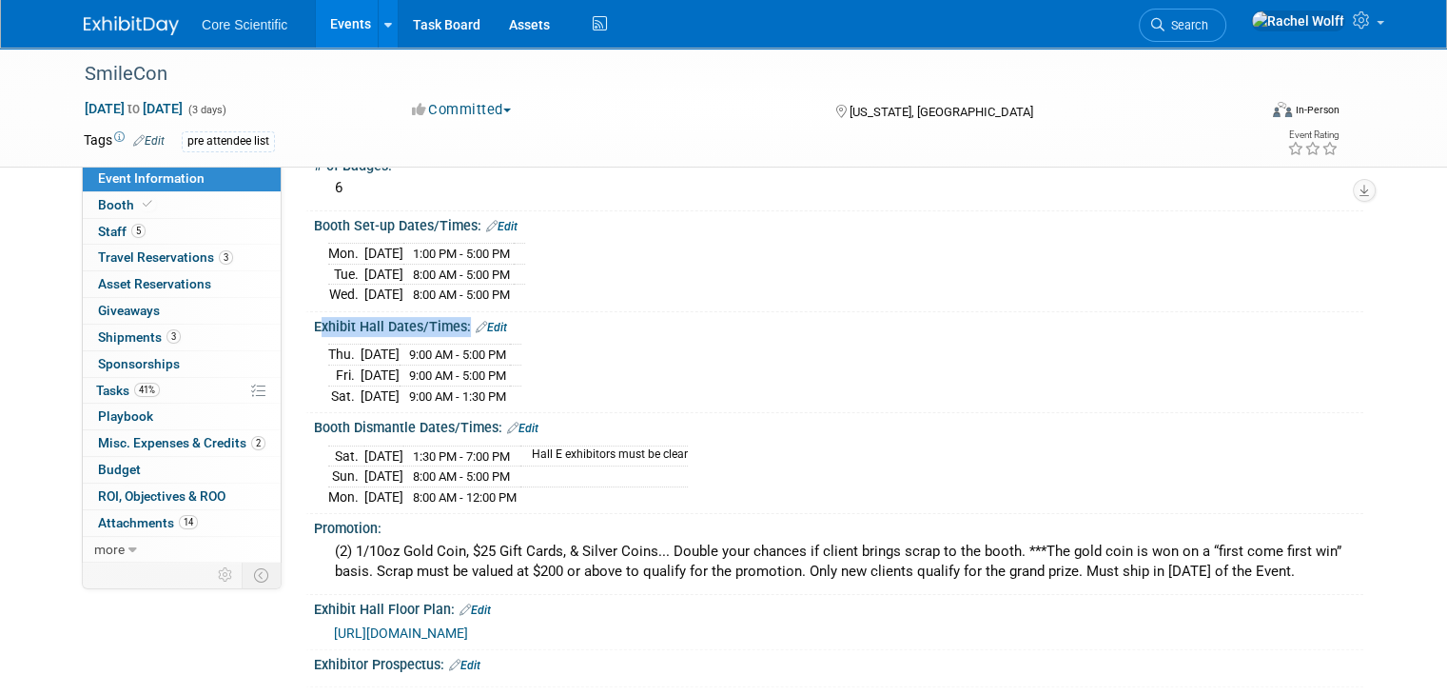
drag, startPoint x: 295, startPoint y: 316, endPoint x: 555, endPoint y: 400, distance: 273.0
click at [555, 400] on div "Exhibit Hall Dates/Times: Edit Thu. Oct 23, 2025 9:00 AM - 5:00 PM Fri. Oct 24,…" at bounding box center [834, 362] width 1058 height 101
copy div "Exhibit Hall Dates/Times: Edit"
click at [797, 392] on div "Thu. Oct 23, 2025 9:00 AM - 5:00 PM Fri. Oct 24, 2025 9:00 AM - 5:00 PM Sat. Oc…" at bounding box center [838, 372] width 1021 height 67
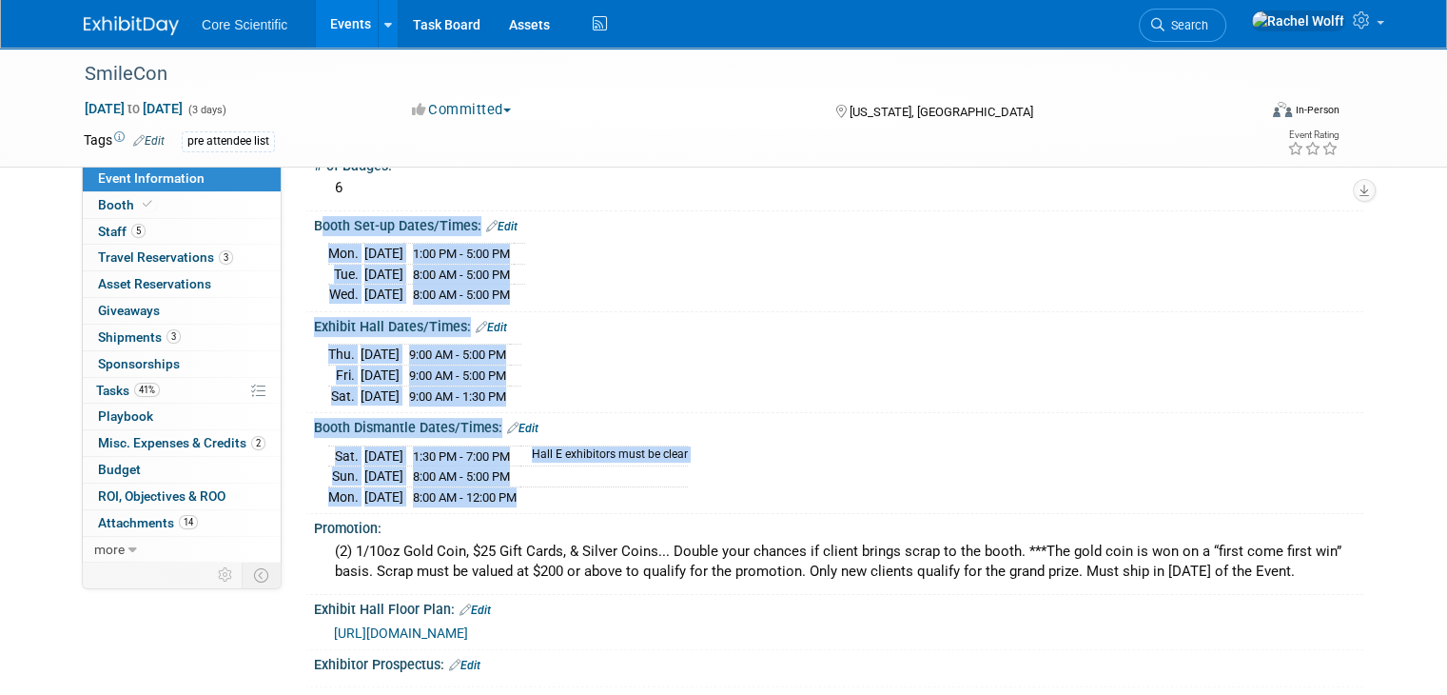
drag, startPoint x: 551, startPoint y: 492, endPoint x: 296, endPoint y: 227, distance: 367.5
copy div "Booth Set-up Dates/Times: Edit Mon. Oct 20, 2025 1:00 PM - 5:00 PM Tue. Oct 21,…"
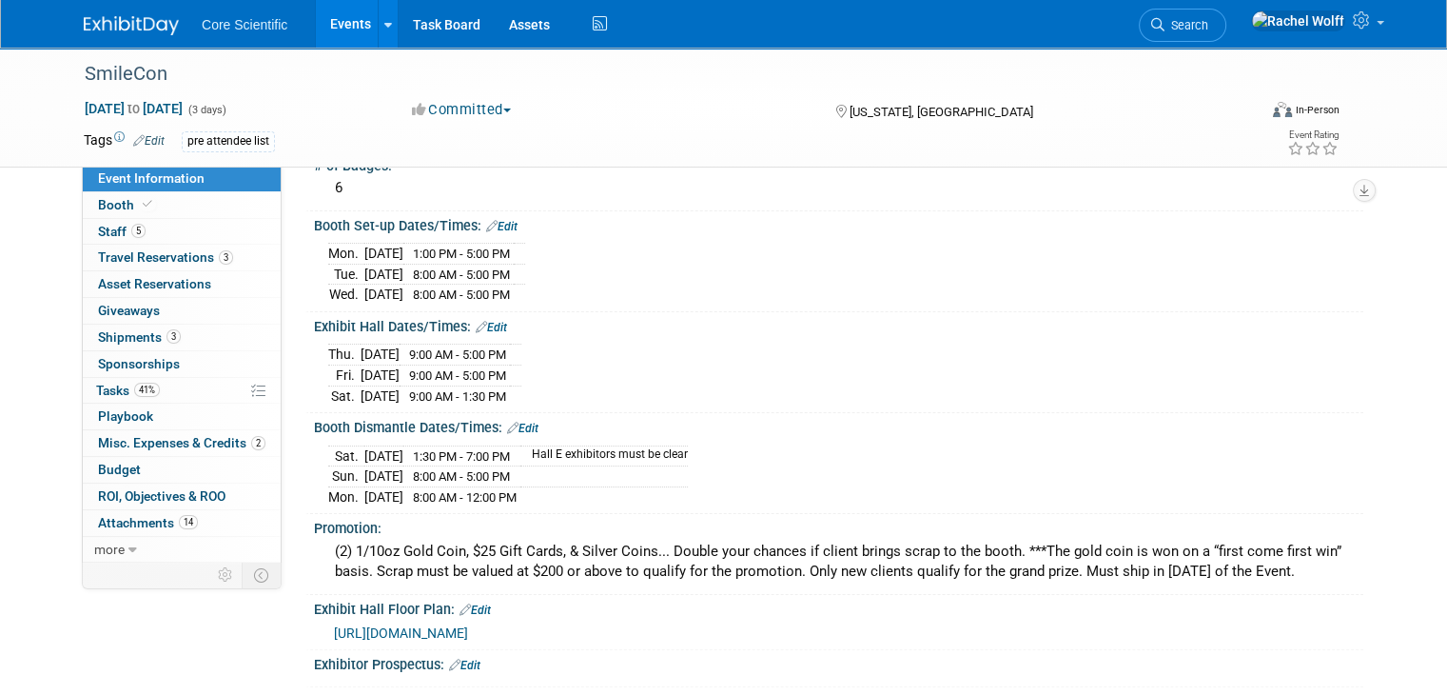
click at [805, 500] on div "Booth Dismantle Dates/Times: Edit Sat. Oct 25, 2025 1:30 PM - 7:00 PM Hall E ex…" at bounding box center [834, 463] width 1058 height 101
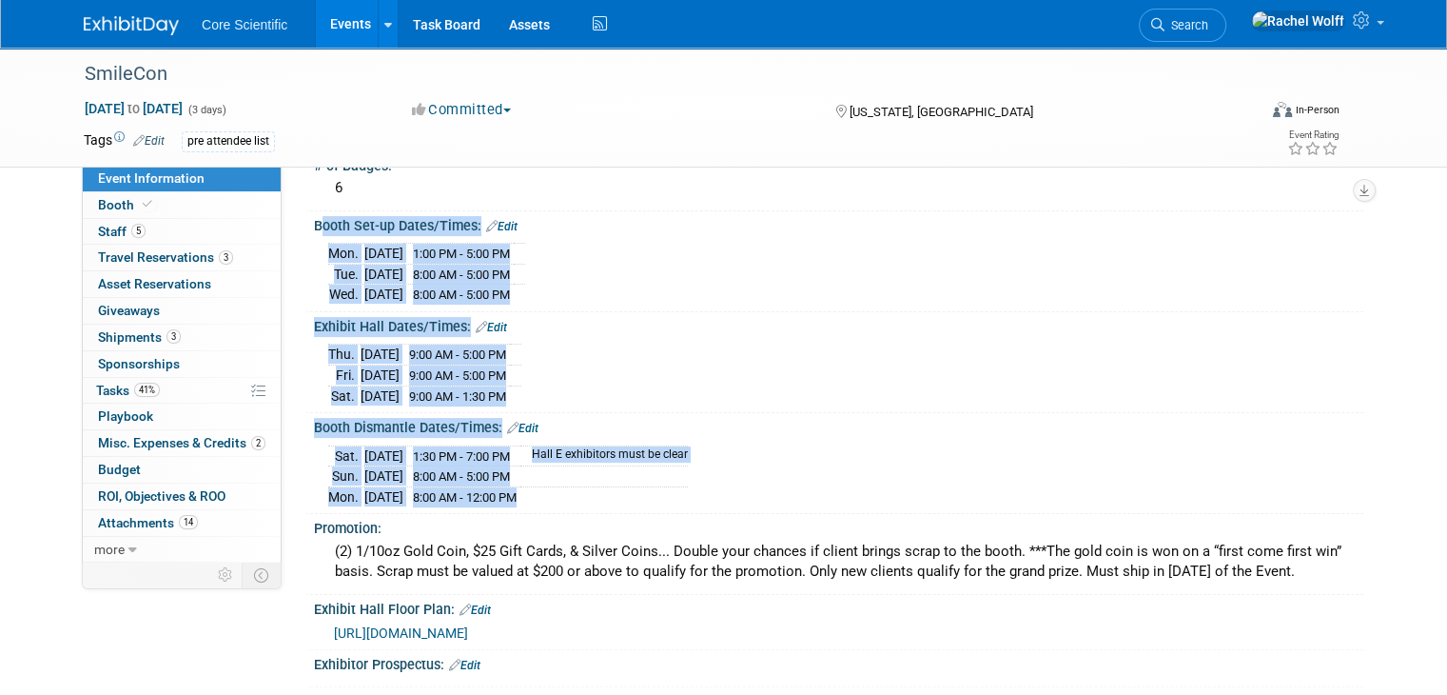
drag, startPoint x: 589, startPoint y: 484, endPoint x: 294, endPoint y: 251, distance: 376.0
copy div "Booth Set-up Dates/Times: Edit Mon. Oct 20, 2025 1:00 PM - 5:00 PM Tue. Oct 21,…"
click at [1345, 404] on div "Exhibit Hall Dates/Times: Edit Thu. Oct 23, 2025 9:00 AM - 5:00 PM Fri. Oct 24,…" at bounding box center [834, 362] width 1058 height 101
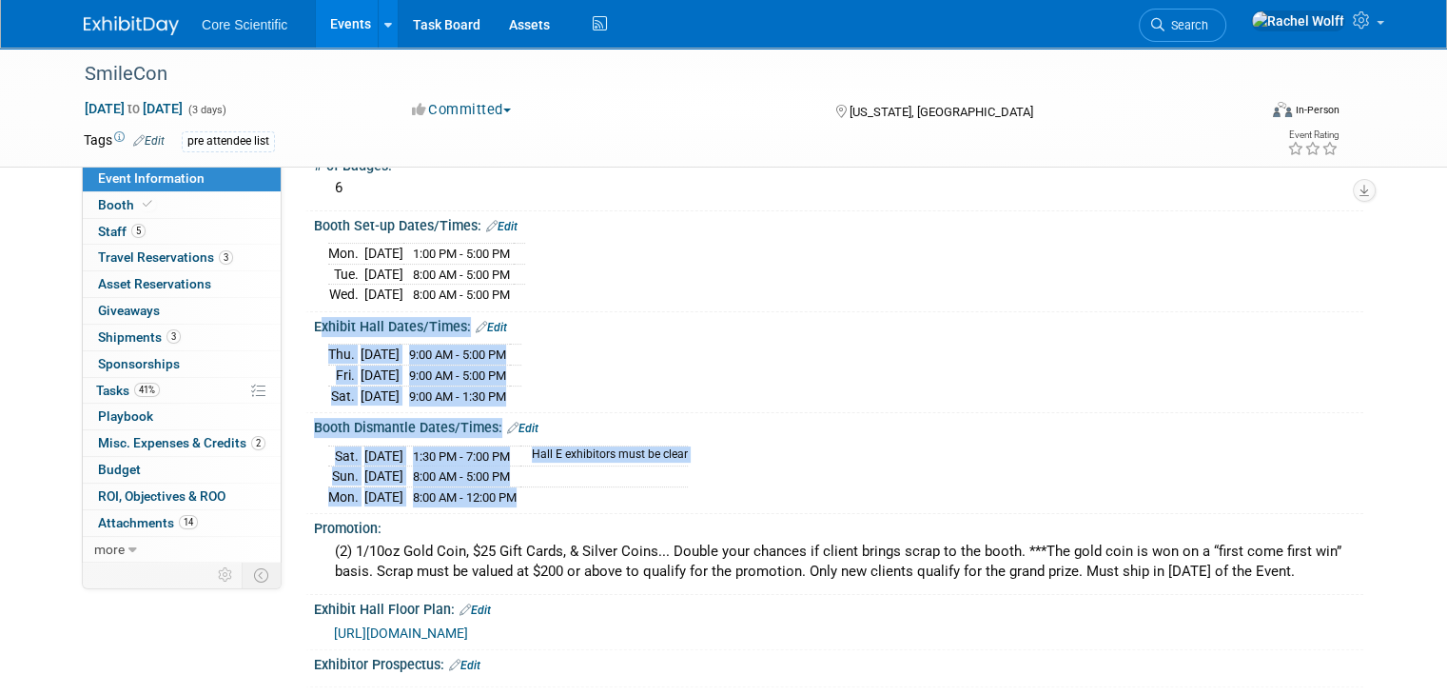
drag, startPoint x: 557, startPoint y: 485, endPoint x: 288, endPoint y: 345, distance: 302.6
copy div "Exhibit Hall Dates/Times: Edit Thu. Oct 23, 2025 9:00 AM - 5:00 PM Fri. Oct 24,…"
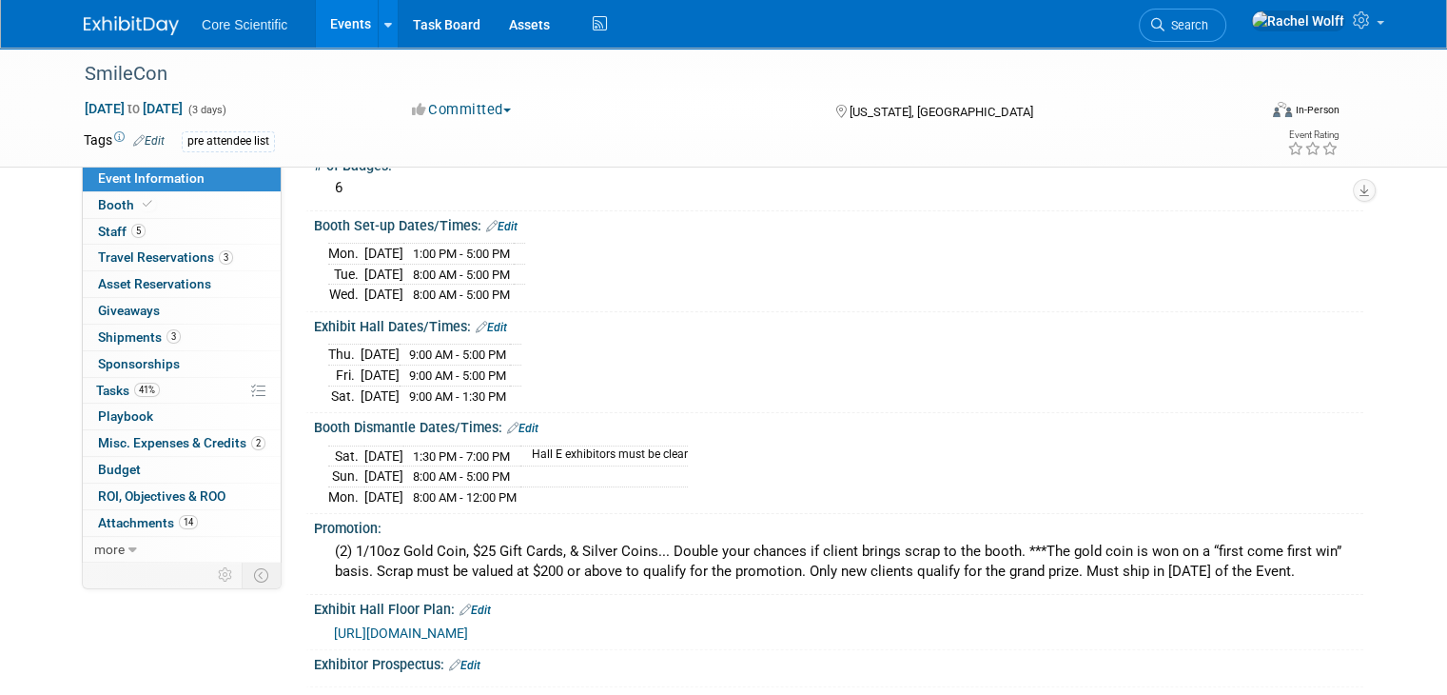
click at [305, 214] on div "Booth Set-up Dates/Times: Edit Mon. Oct 20, 2025 1:00 PM - 5:00 PM Tue. Oct 21,…" at bounding box center [834, 261] width 1058 height 101
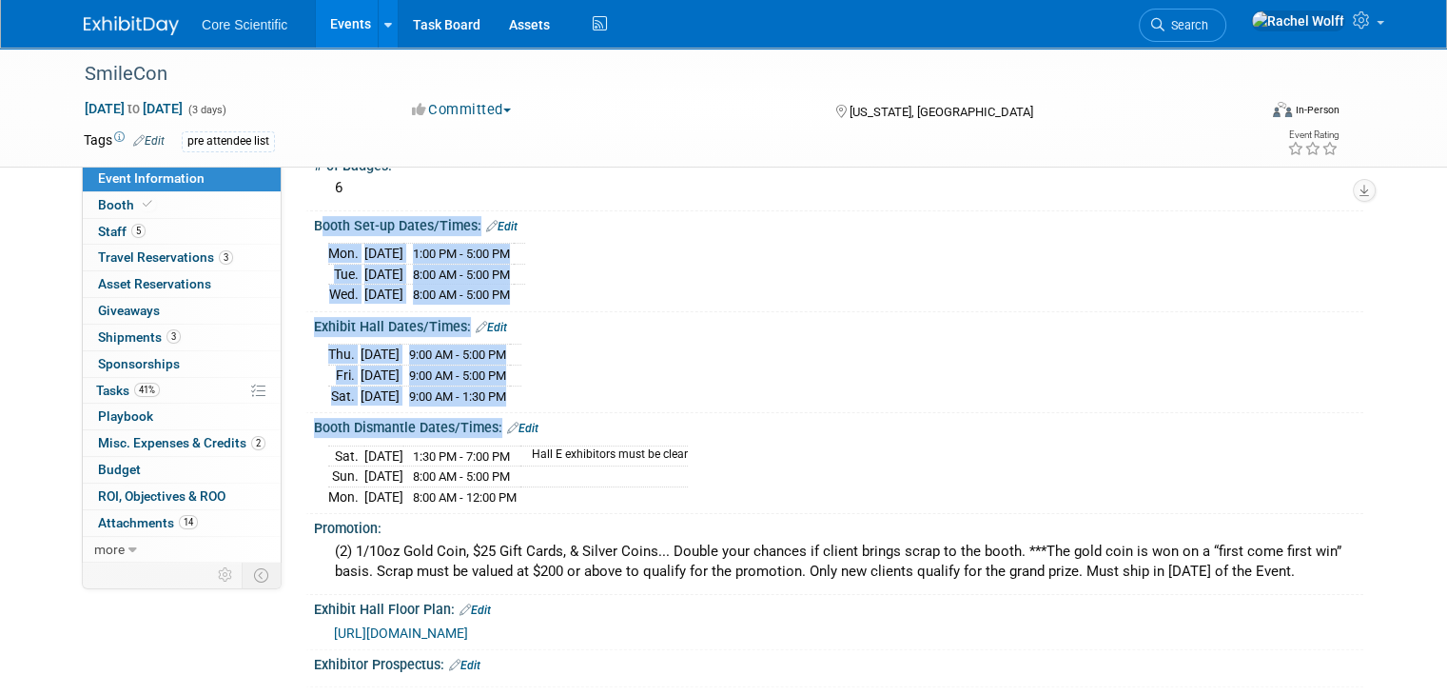
drag, startPoint x: 290, startPoint y: 215, endPoint x: 639, endPoint y: 498, distance: 449.3
copy div "Booth Set-up Dates/Times: Edit Mon. Oct 20, 2025 1:00 PM - 5:00 PM Tue. Oct 21,…"
click at [125, 28] on img at bounding box center [131, 25] width 95 height 19
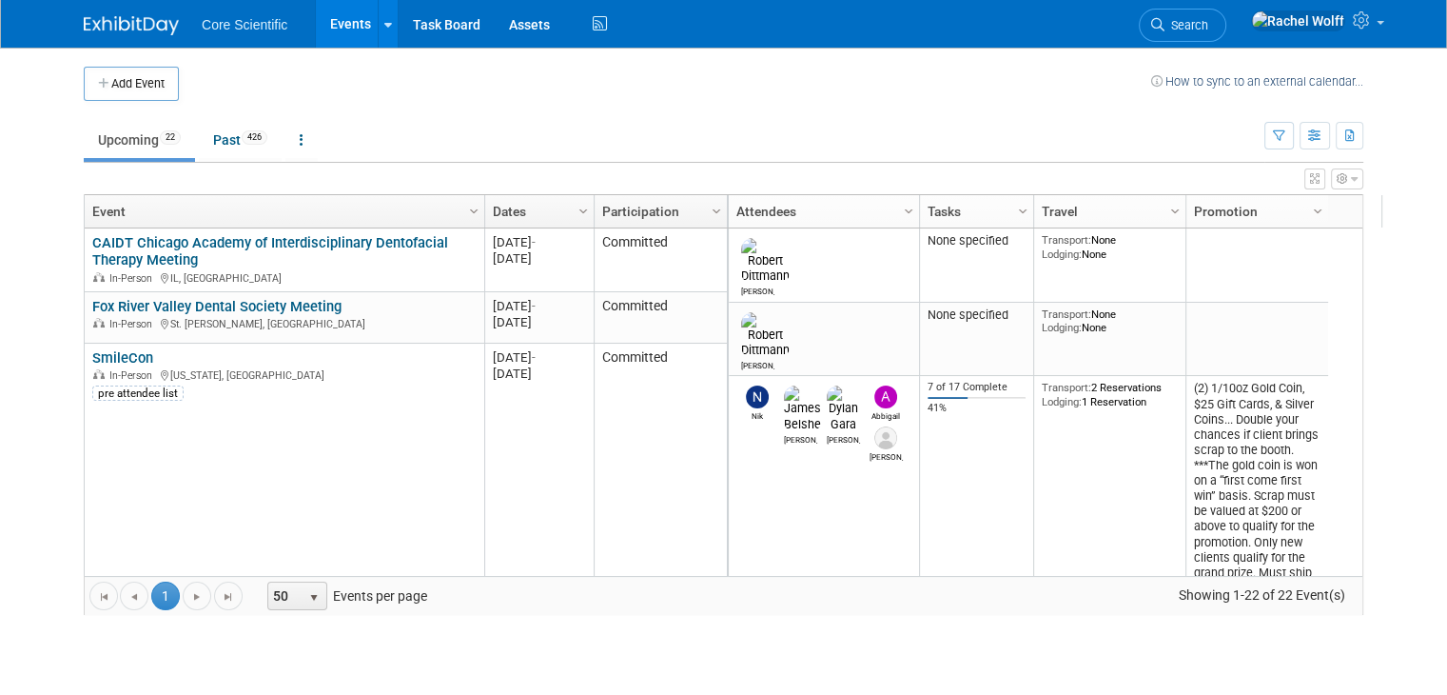
scroll to position [228, 0]
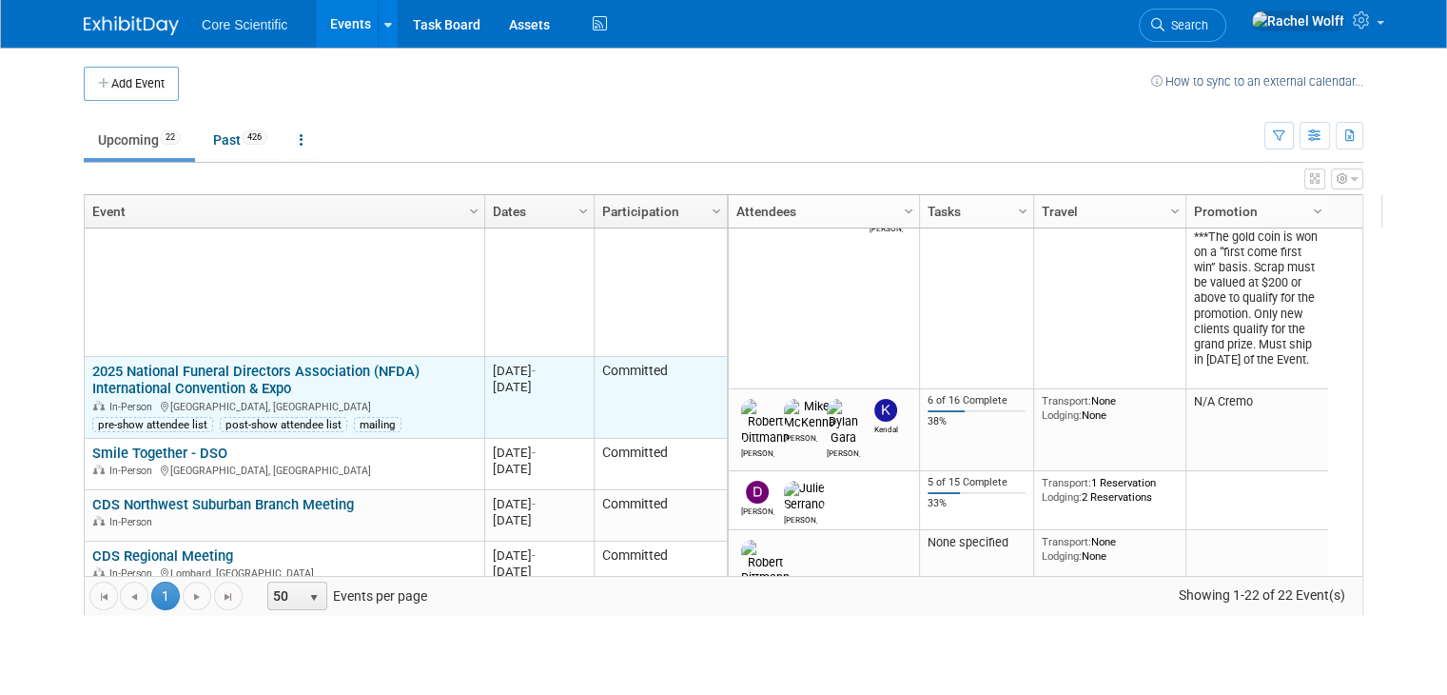
click at [187, 383] on link "2025 National Funeral Directors Association (NFDA) International Convention & E…" at bounding box center [255, 380] width 327 height 35
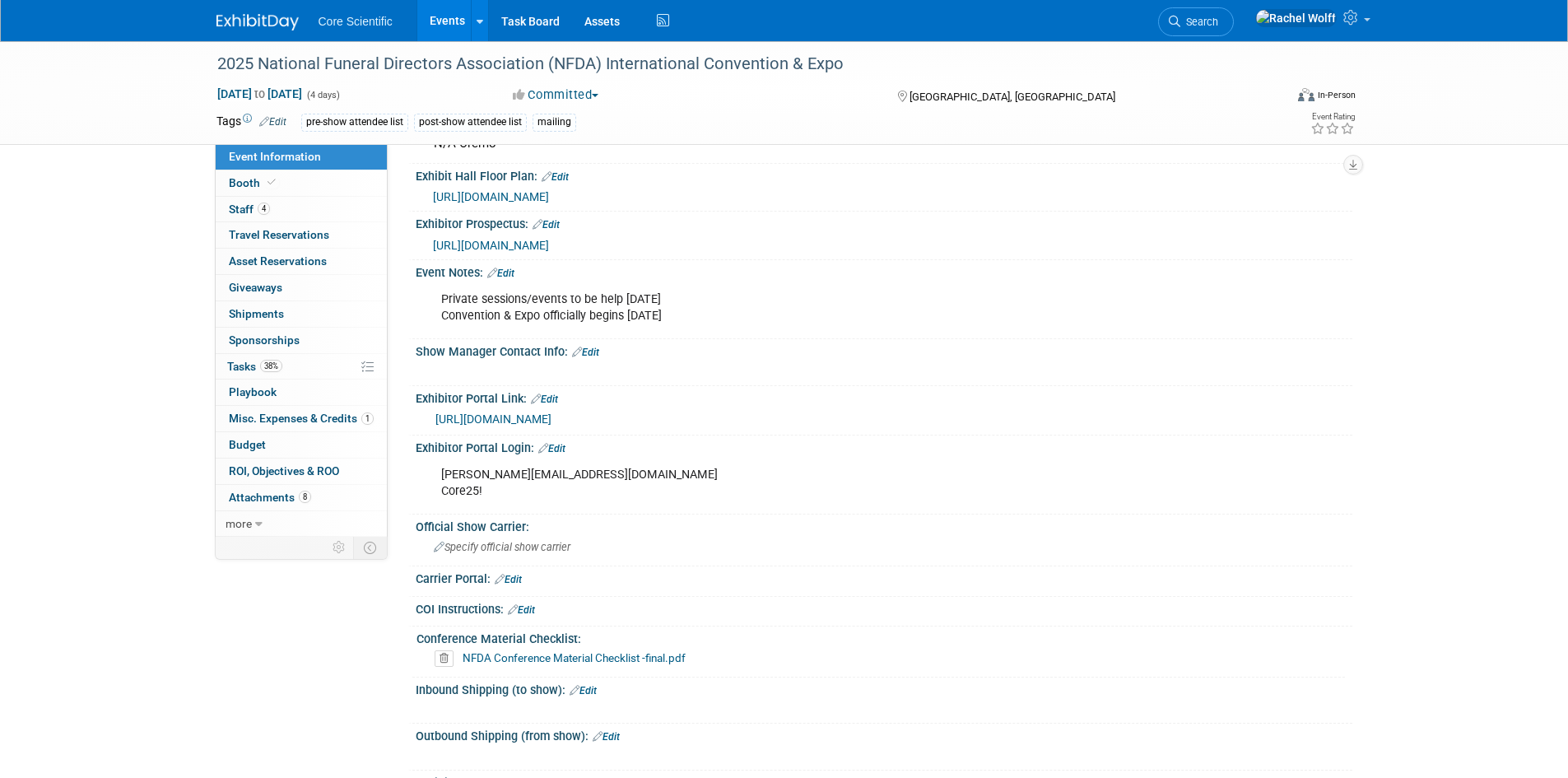
scroll to position [589, 0]
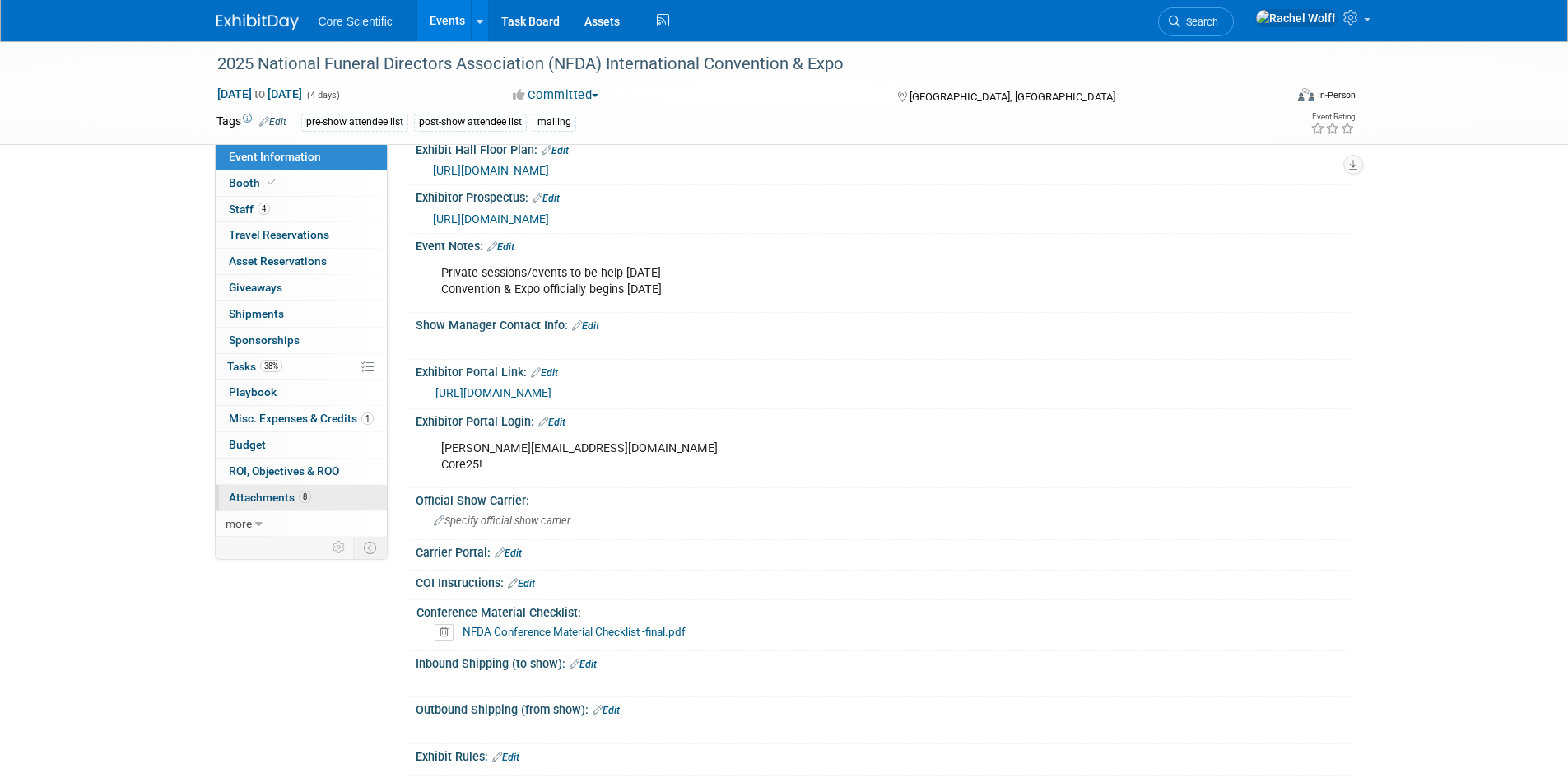
click at [311, 489] on link "8 Attachments 8" at bounding box center [301, 498] width 171 height 26
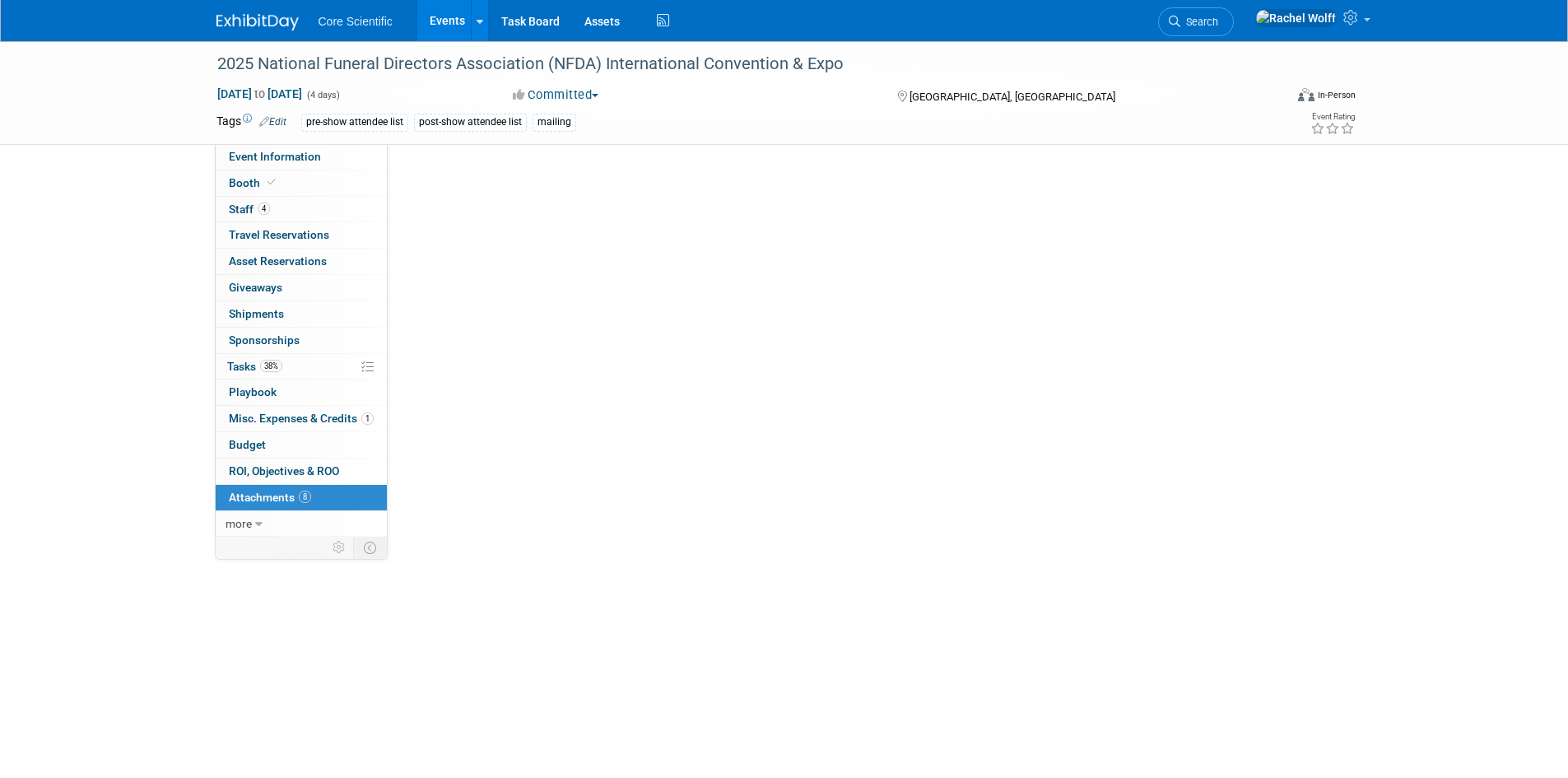
scroll to position [0, 0]
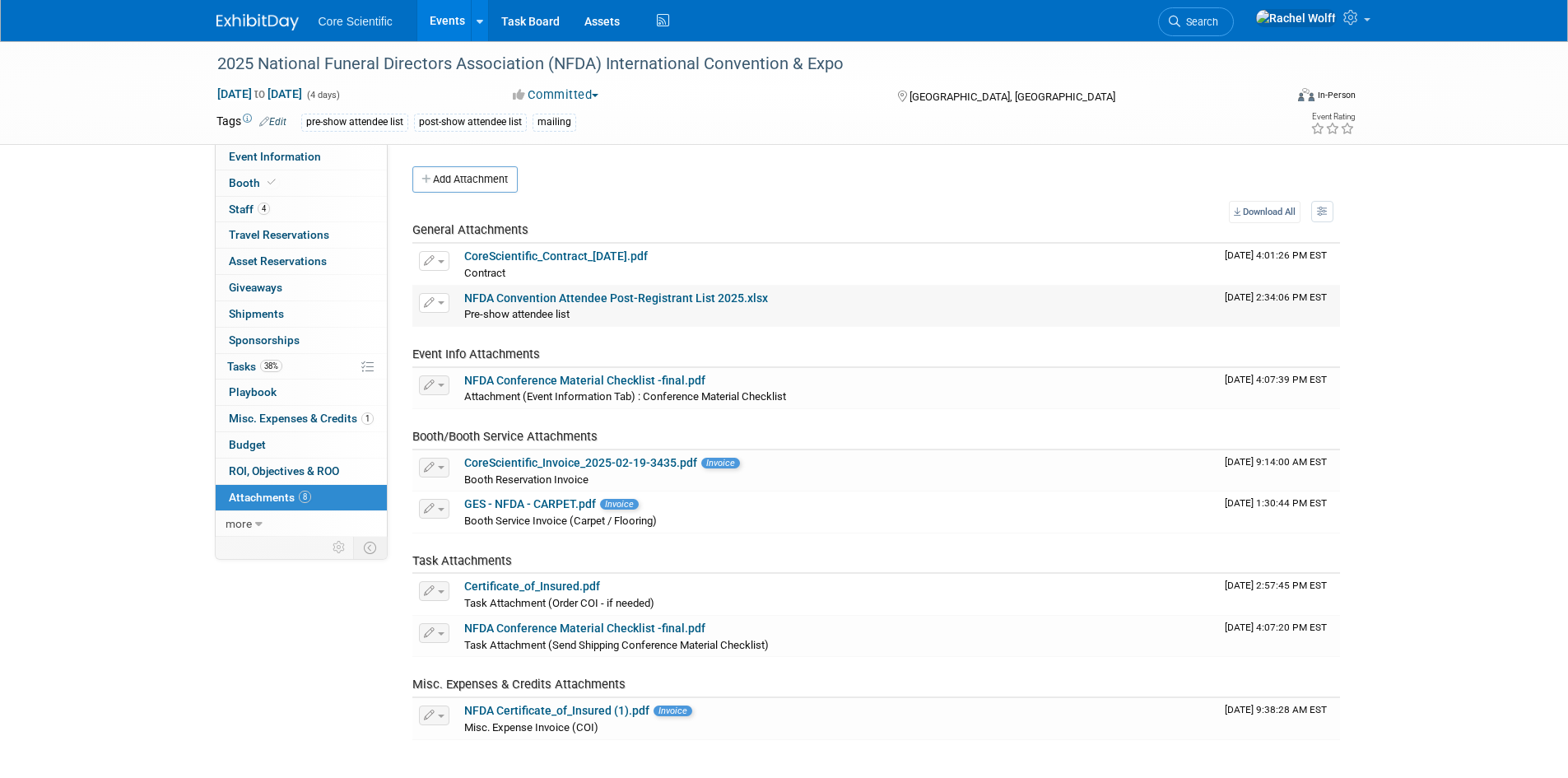
click at [573, 293] on link "NFDA Convention Attendee Post-Registrant List 2025.xlsx" at bounding box center [616, 298] width 304 height 13
